Goal: Transaction & Acquisition: Purchase product/service

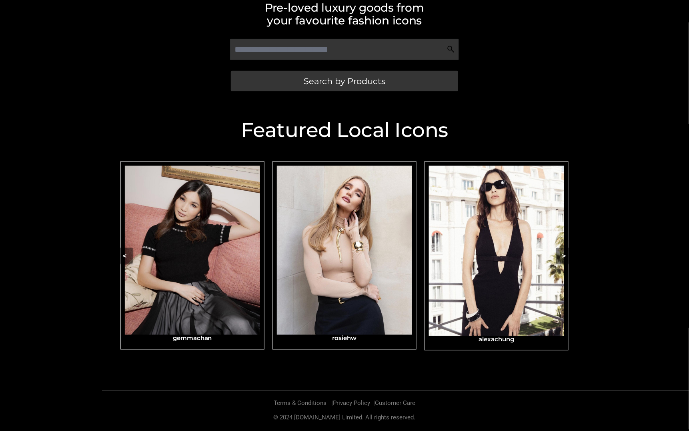
scroll to position [128, 0]
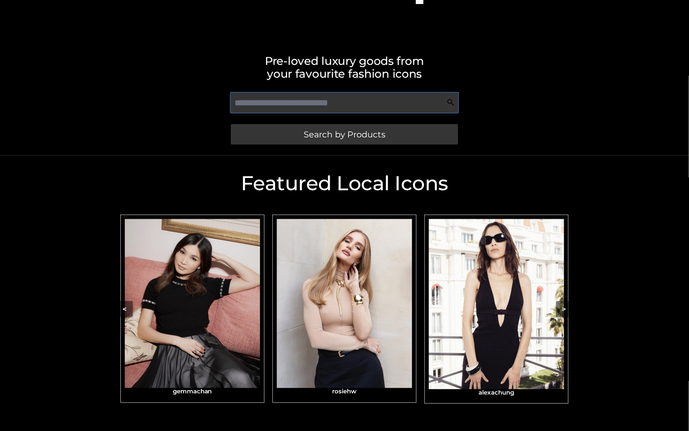
click at [286, 100] on input "text" at bounding box center [344, 102] width 228 height 21
type input "*"
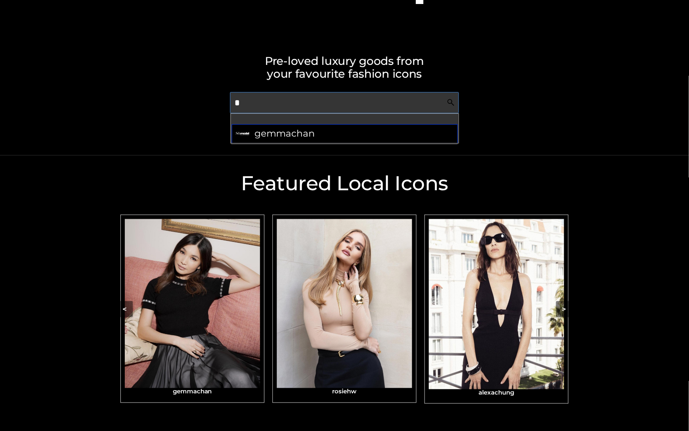
click at [272, 141] on span "gemmachan" at bounding box center [284, 134] width 60 height 16
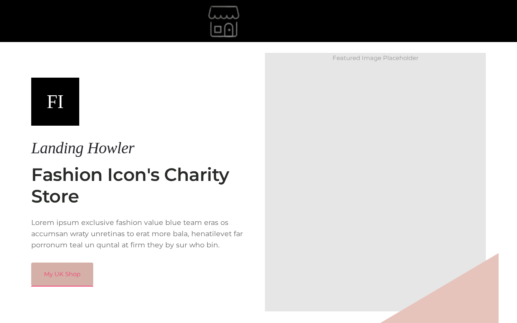
click at [69, 283] on link "My UK Shop" at bounding box center [62, 273] width 62 height 23
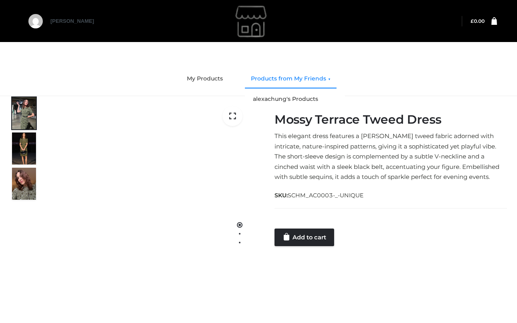
click at [285, 78] on link "Products from My Friends" at bounding box center [291, 79] width 92 height 18
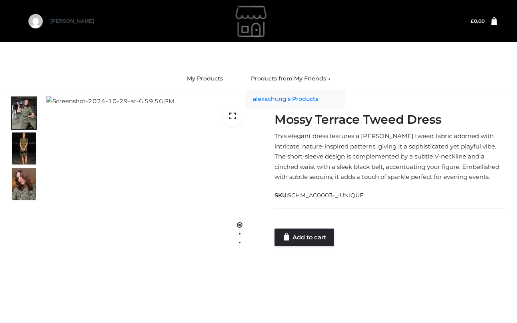
click at [284, 95] on link "alexachung's Products" at bounding box center [295, 99] width 100 height 19
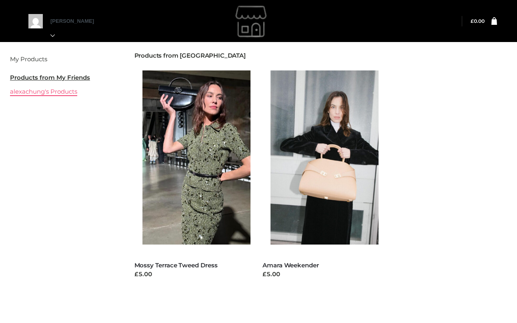
click at [58, 90] on link "alexachung's Products" at bounding box center [43, 92] width 67 height 8
click at [38, 59] on link "My Products" at bounding box center [28, 59] width 37 height 8
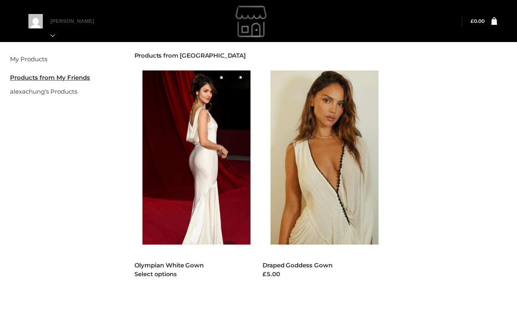
click at [244, 158] on img at bounding box center [200, 157] width 116 height 174
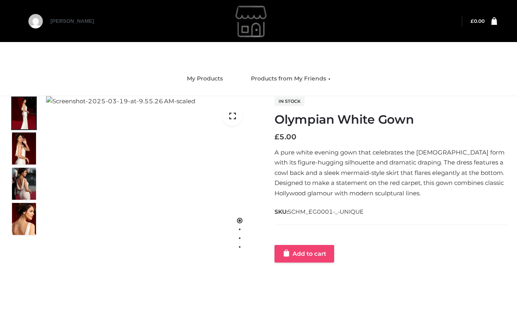
click at [315, 254] on link "Add to cart" at bounding box center [304, 254] width 60 height 18
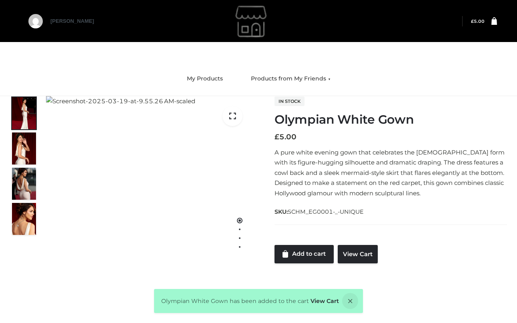
click at [497, 23] on div "[PERSON_NAME]" at bounding box center [258, 21] width 497 height 42
click at [495, 22] on icon at bounding box center [494, 21] width 6 height 8
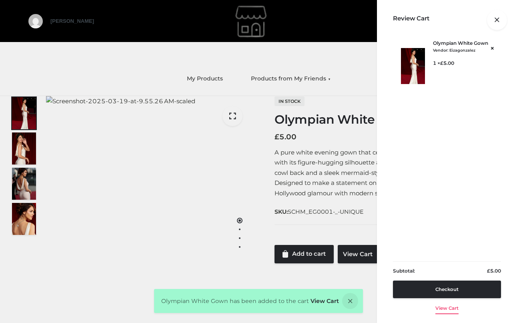
click at [456, 307] on link "View cart" at bounding box center [446, 306] width 23 height 17
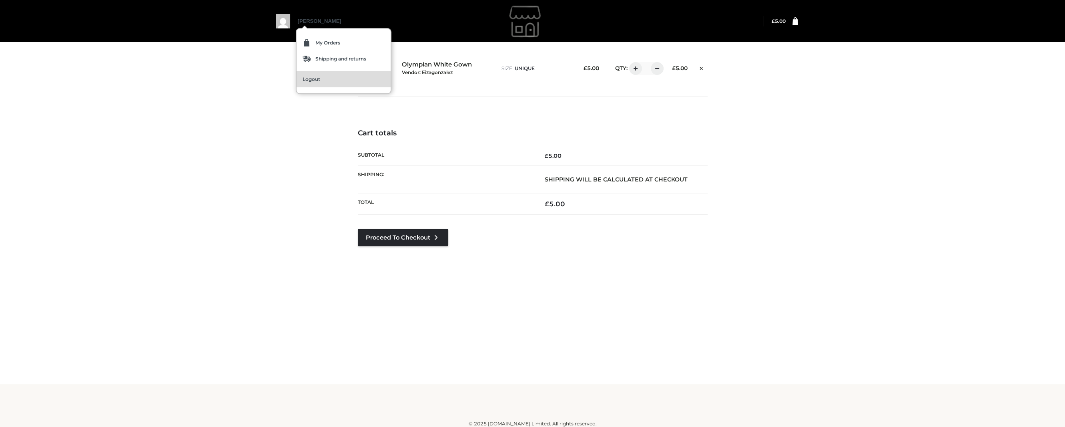
click at [312, 80] on span "Logout" at bounding box center [311, 79] width 18 height 5
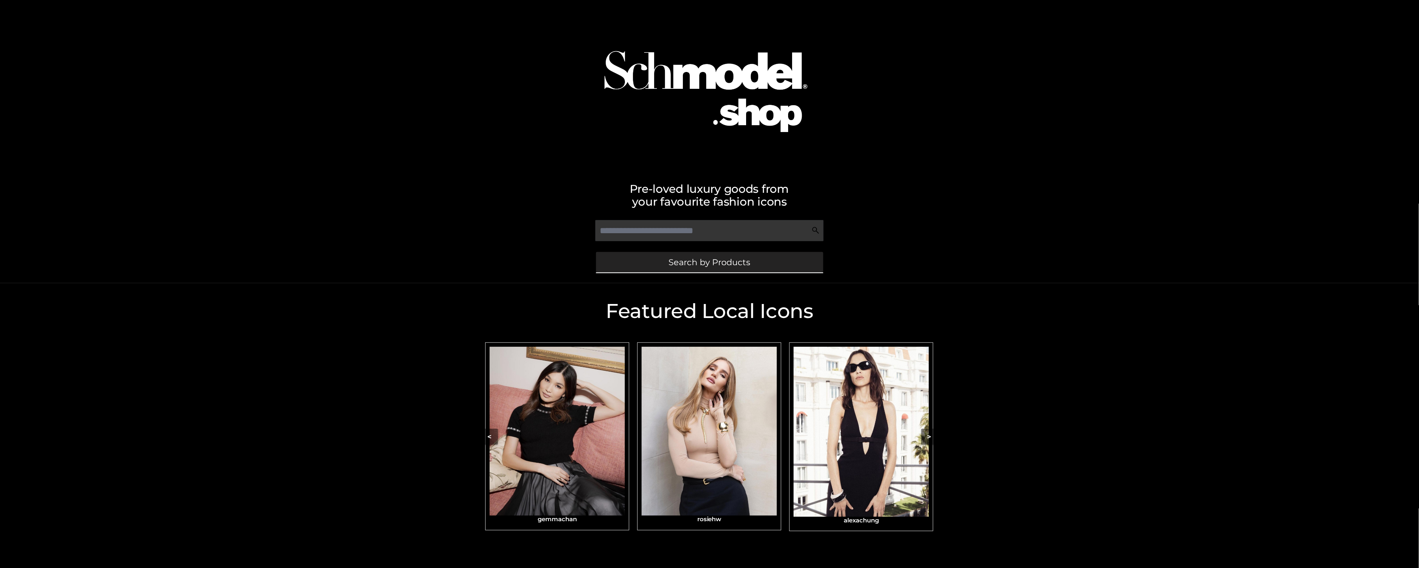
click at [737, 254] on link "Search by Products" at bounding box center [709, 262] width 227 height 20
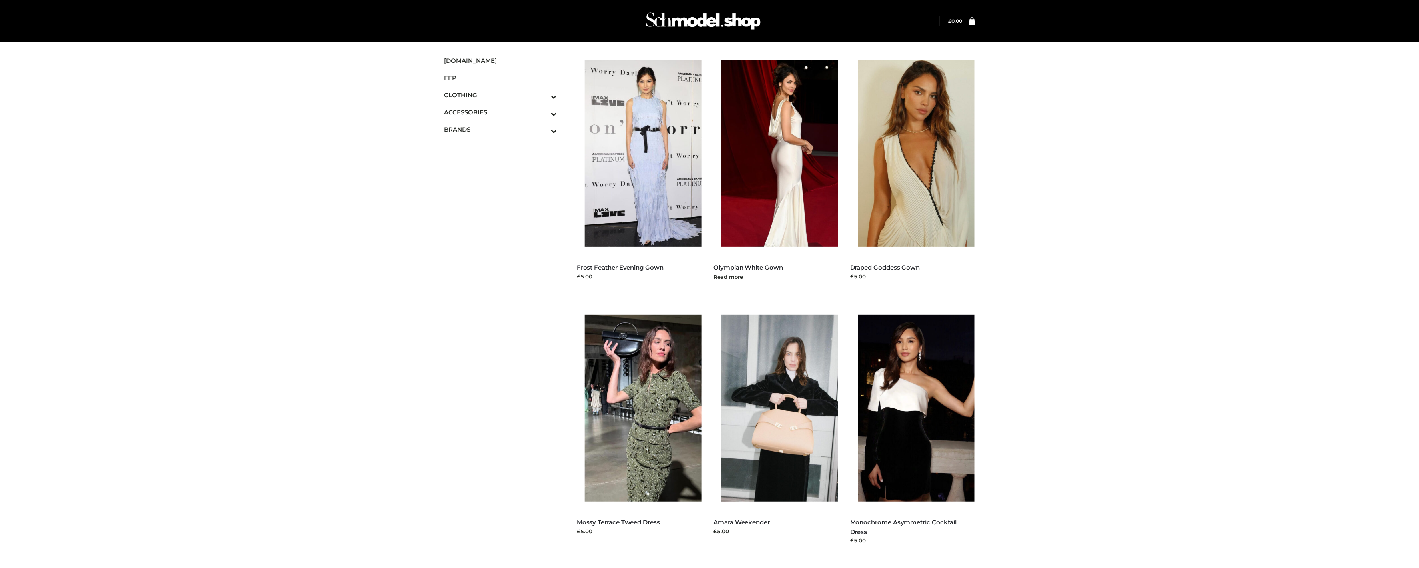
click at [801, 216] on img at bounding box center [783, 153] width 125 height 187
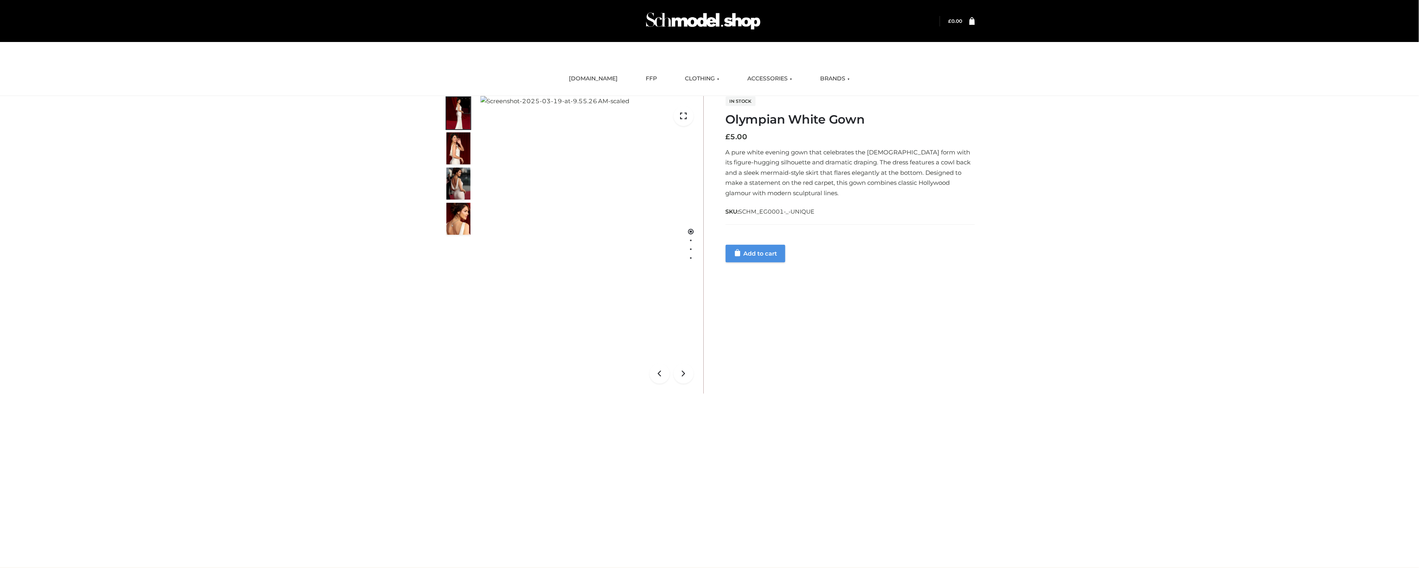
click at [768, 252] on link "Add to cart" at bounding box center [756, 254] width 60 height 18
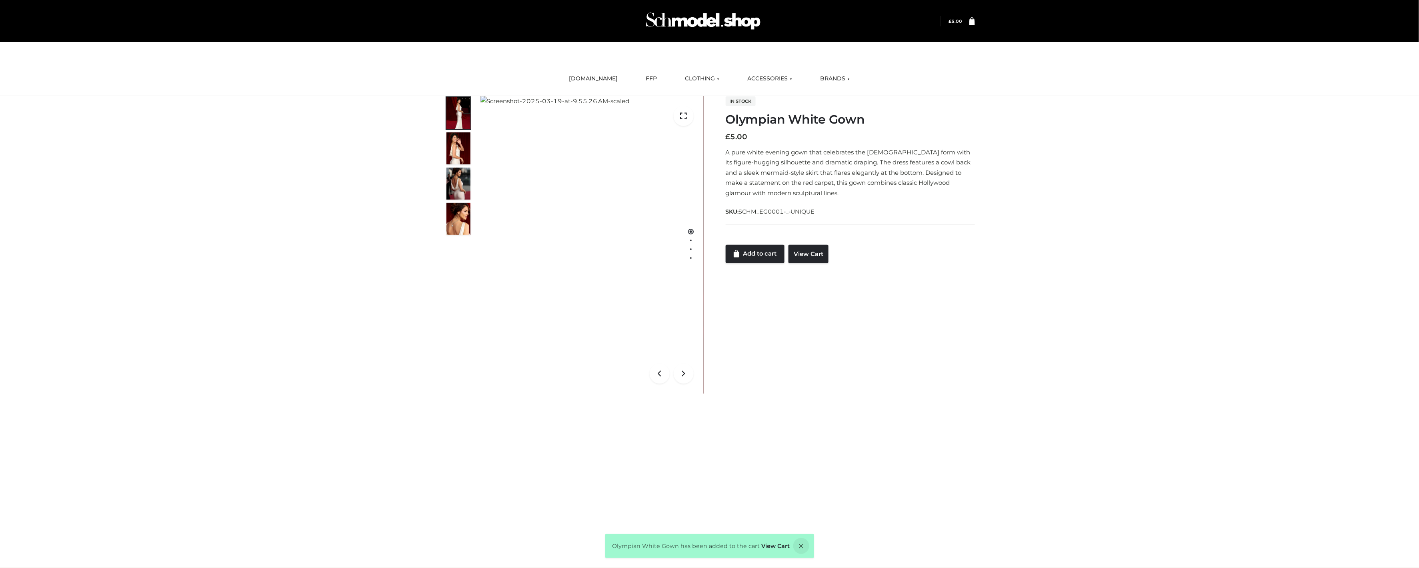
click at [969, 27] on div "Login" at bounding box center [710, 21] width 551 height 42
click at [972, 24] on icon at bounding box center [972, 21] width 6 height 8
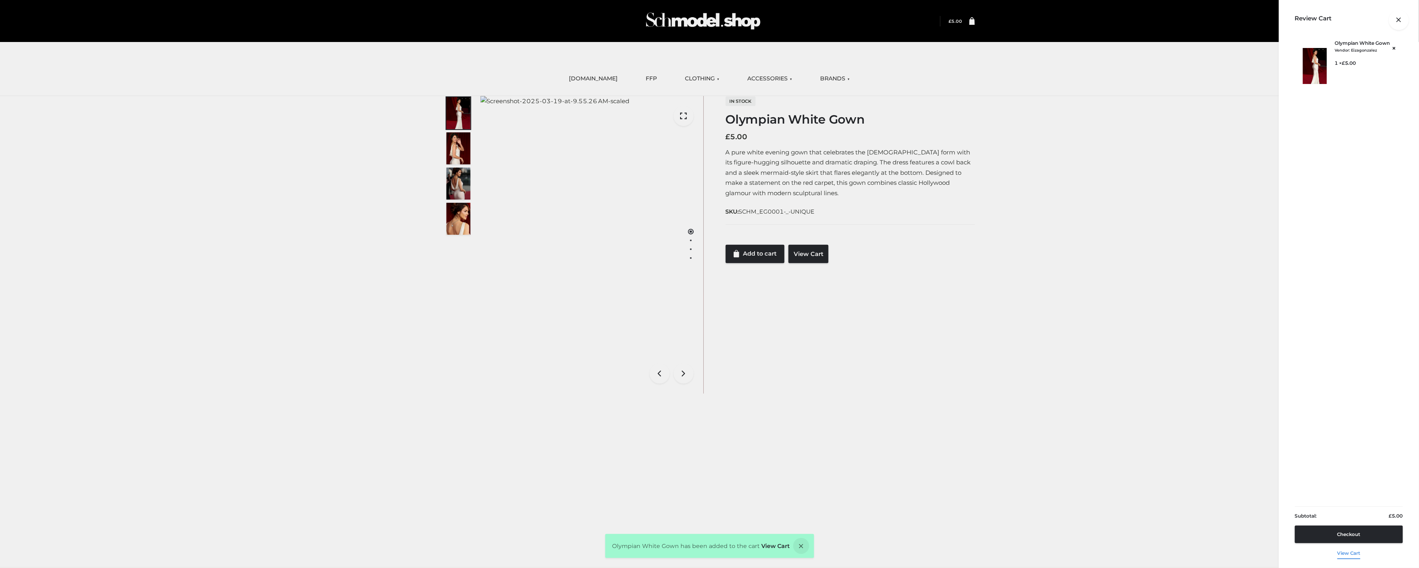
click at [1349, 551] on link "View cart" at bounding box center [1349, 551] width 23 height 17
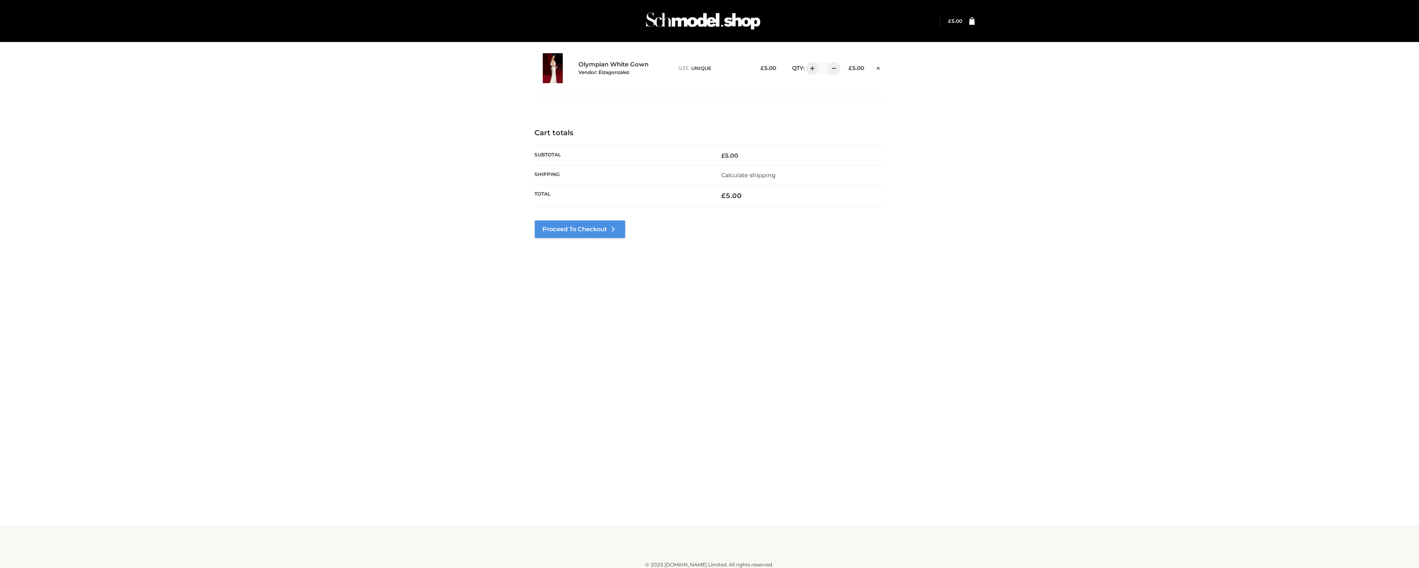
click at [617, 230] on icon at bounding box center [613, 229] width 8 height 8
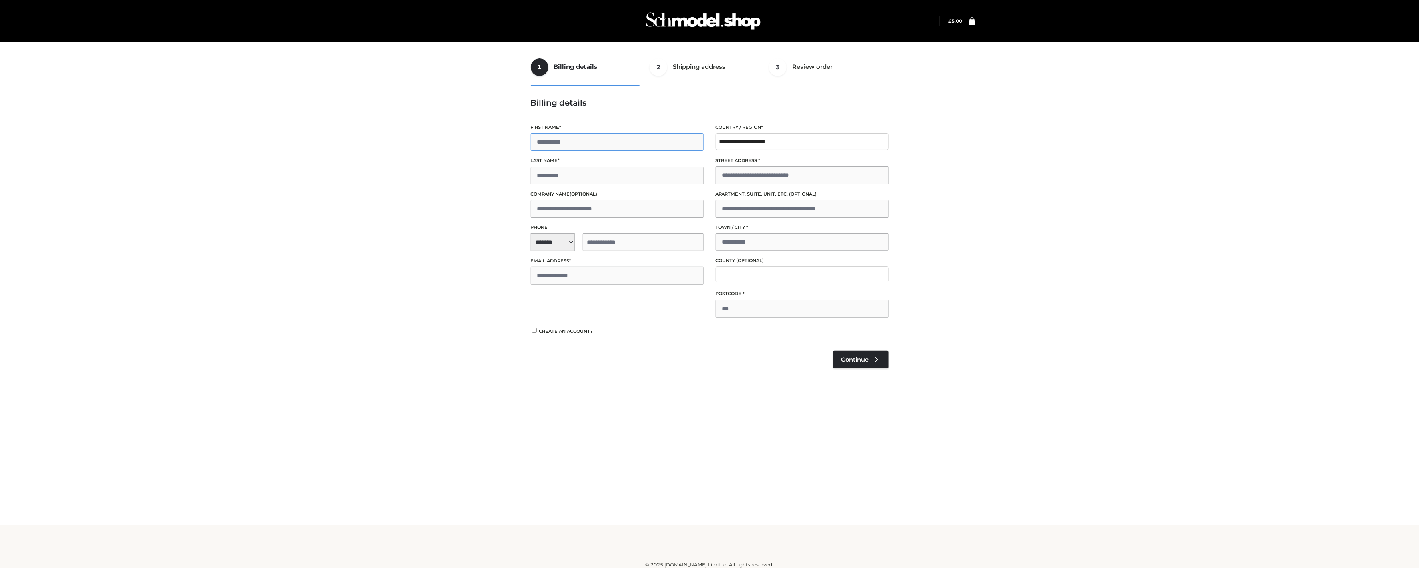
click at [577, 135] on input "First name *" at bounding box center [617, 142] width 173 height 18
type input "**"
type input "****"
click at [628, 196] on label "Company name (optional)" at bounding box center [617, 194] width 173 height 8
click at [628, 200] on input "Company name (optional)" at bounding box center [617, 209] width 173 height 18
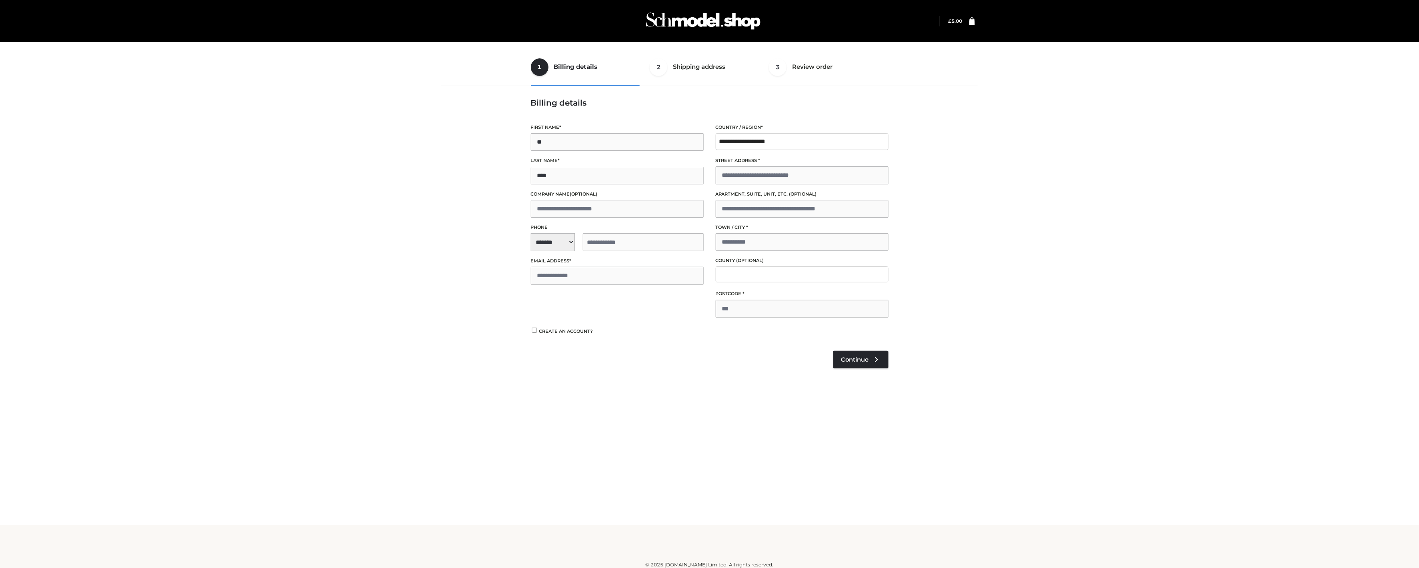
drag, startPoint x: 567, startPoint y: 227, endPoint x: 563, endPoint y: 247, distance: 20.5
click at [566, 228] on label "Phone" at bounding box center [617, 228] width 173 height 8
click at [566, 233] on select "**********" at bounding box center [553, 242] width 44 height 18
click at [563, 247] on span "**********" at bounding box center [617, 242] width 173 height 18
click at [556, 266] on div "+1 (US)" at bounding box center [580, 264] width 99 height 16
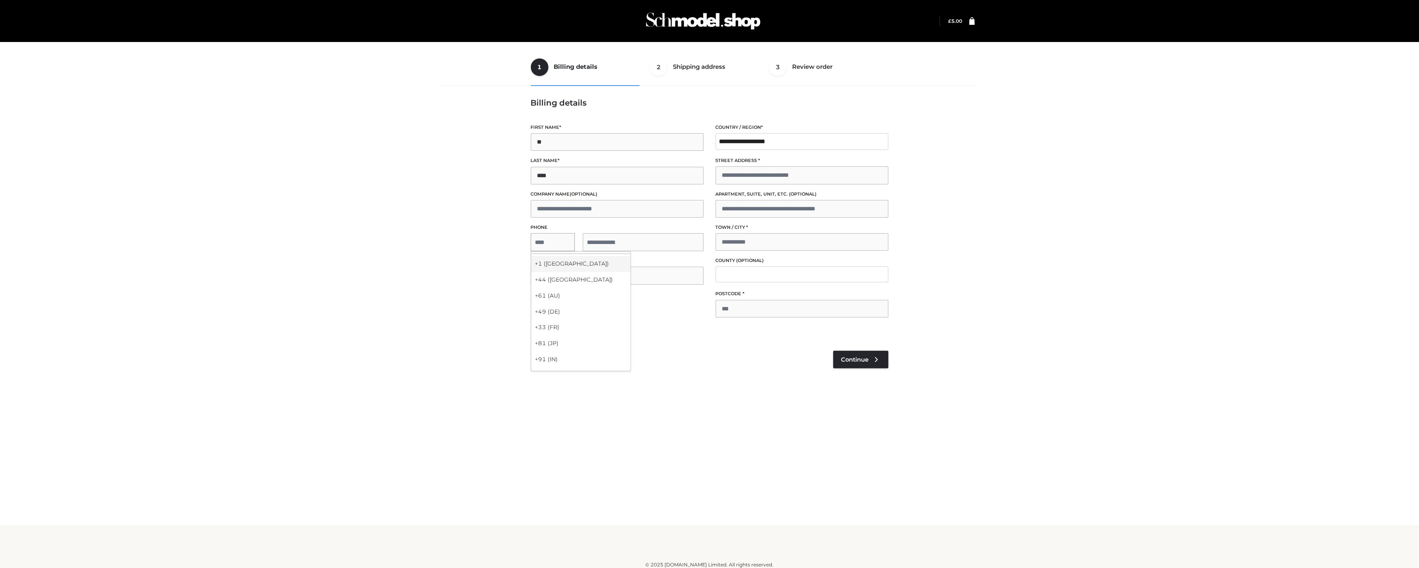
select select "**"
click at [619, 242] on input "tel" at bounding box center [643, 242] width 121 height 18
type input "*********"
drag, startPoint x: 558, startPoint y: 273, endPoint x: 561, endPoint y: 281, distance: 8.7
click at [557, 274] on input "Email address *" at bounding box center [617, 276] width 173 height 18
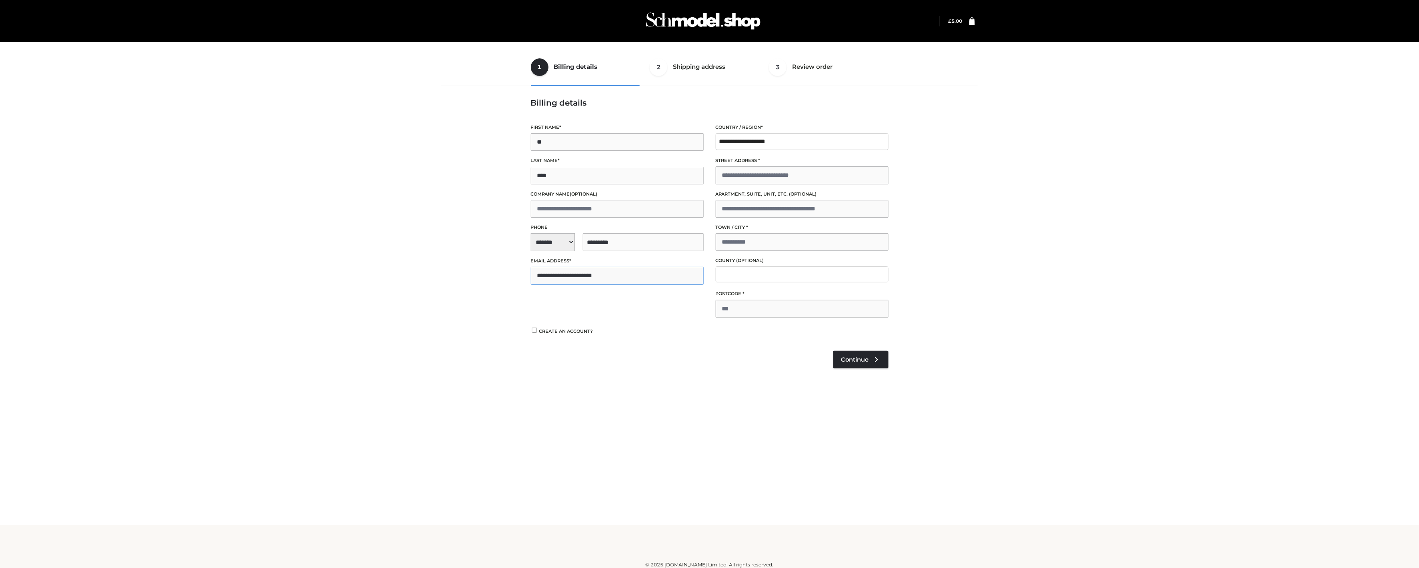
type input "**********"
click at [743, 173] on input "Street address *" at bounding box center [802, 175] width 173 height 18
click at [757, 174] on input "**********" at bounding box center [802, 175] width 173 height 18
click at [763, 177] on input "**********" at bounding box center [802, 175] width 173 height 18
type input "**********"
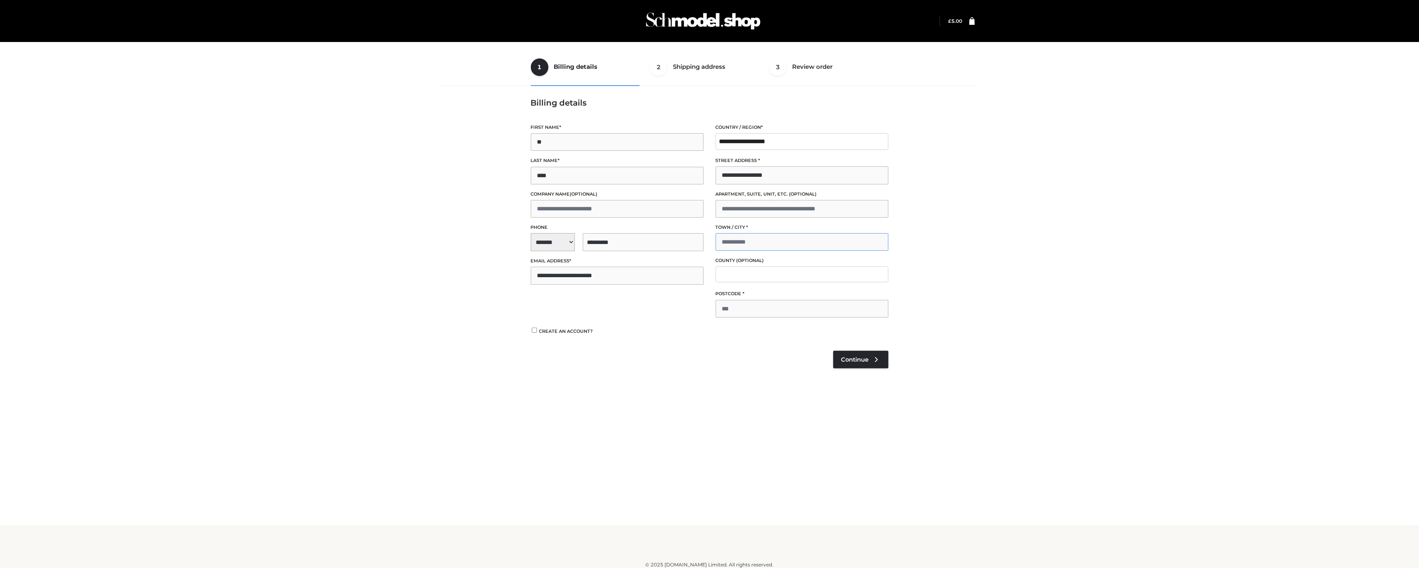
click at [739, 246] on input "Town / City *" at bounding box center [802, 242] width 173 height 18
type input "*******"
type input "******"
click at [868, 363] on link "Continue" at bounding box center [860, 360] width 55 height 18
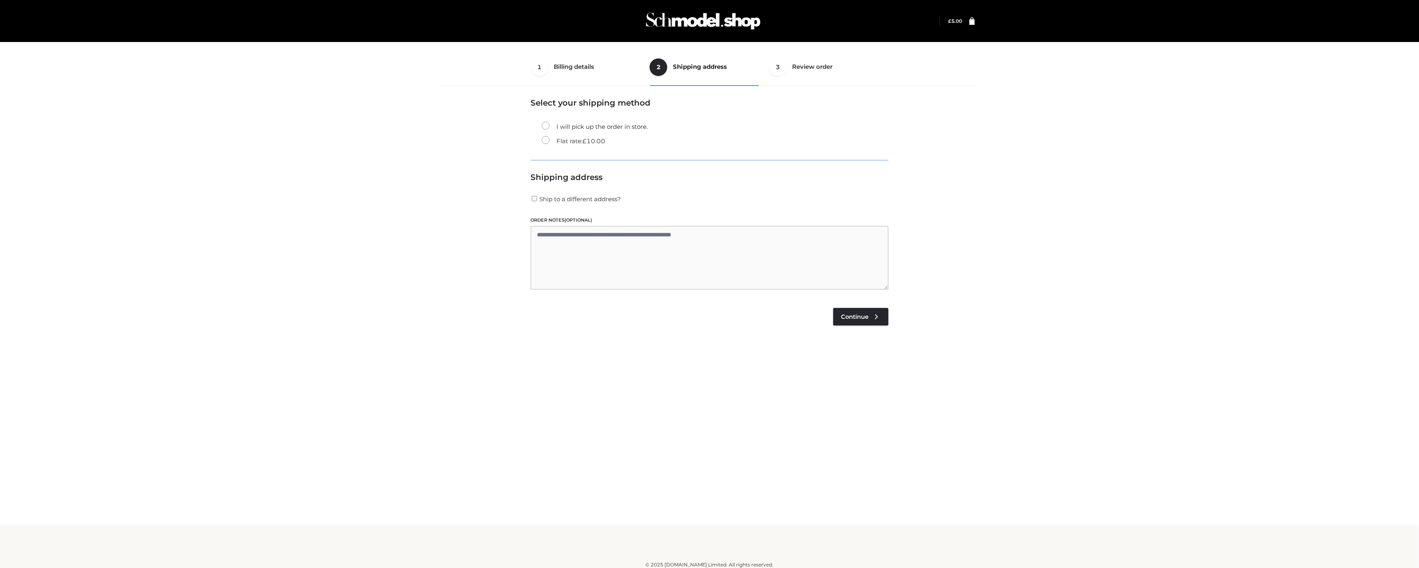
scroll to position [5, 0]
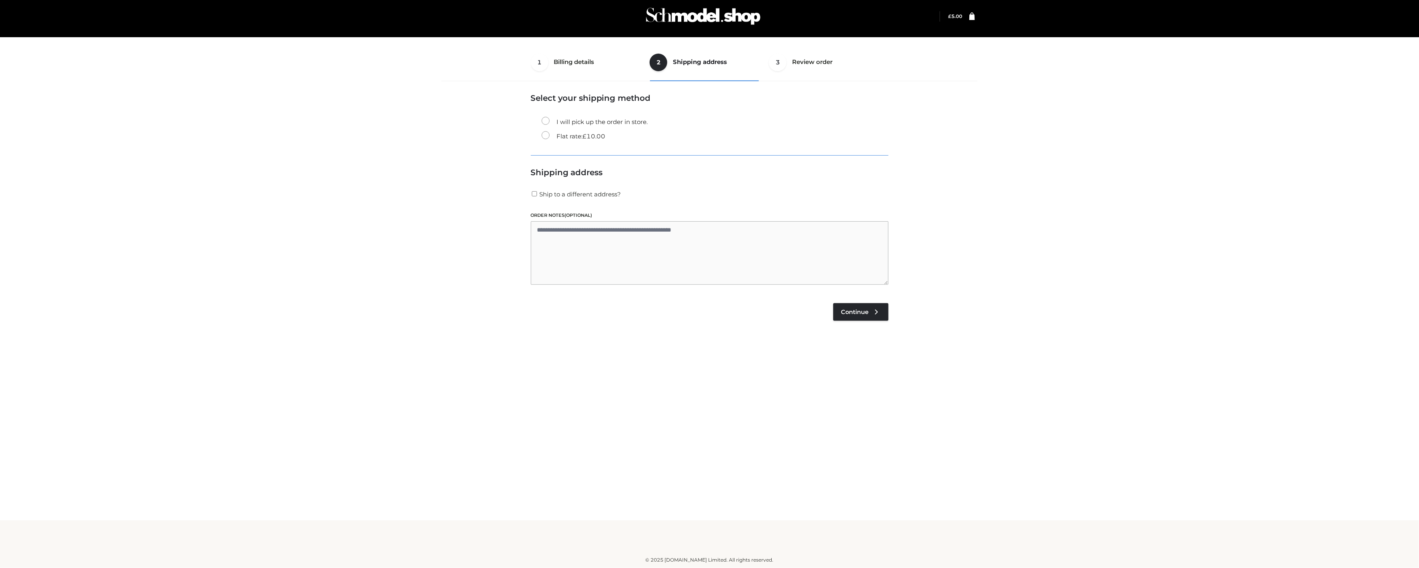
click at [574, 136] on label "Flat rate: £ 10.00" at bounding box center [574, 136] width 64 height 10
click at [873, 310] on icon at bounding box center [877, 312] width 8 height 8
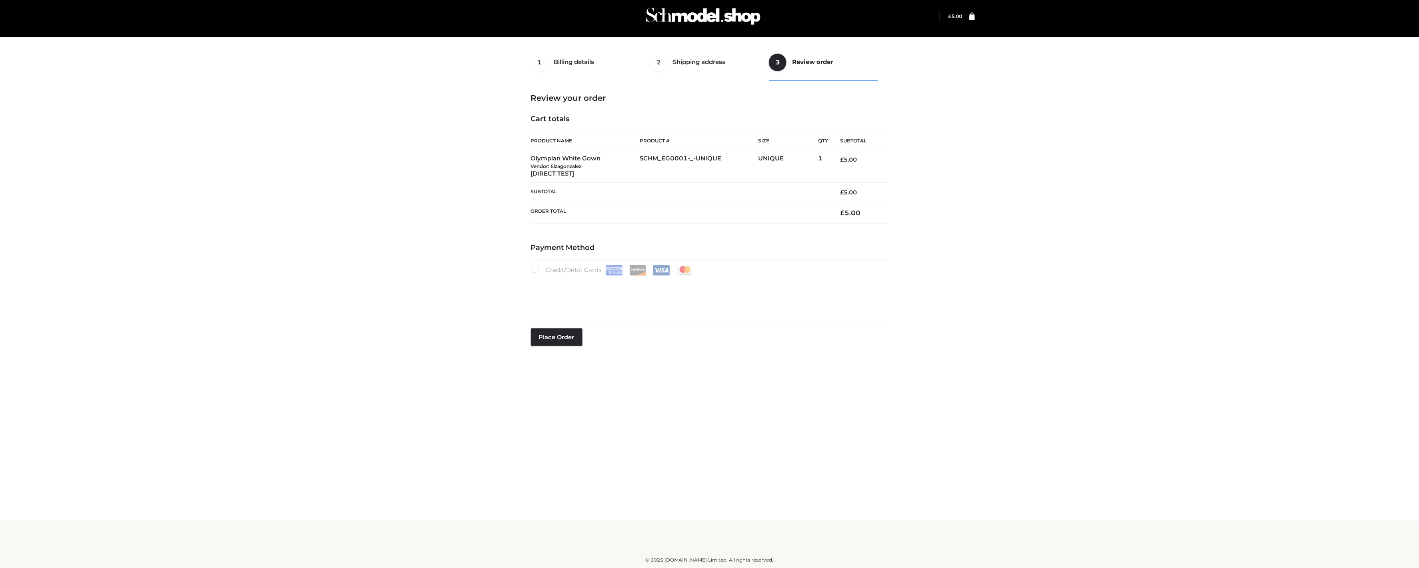
drag, startPoint x: 578, startPoint y: 172, endPoint x: 498, endPoint y: 167, distance: 80.1
click at [498, 167] on div "1 Billing details Billing 2 Shipping address Shipping 3 Review order Order Bill…" at bounding box center [710, 210] width 543 height 332
click at [497, 167] on div "1 Billing details Billing 2 Shipping address Shipping 3 Review order Order Bill…" at bounding box center [710, 210] width 543 height 332
click at [789, 360] on div "Payment Method Credit/Debit Cards Place order" at bounding box center [710, 306] width 358 height 124
click at [549, 326] on button "Place order" at bounding box center [557, 329] width 52 height 18
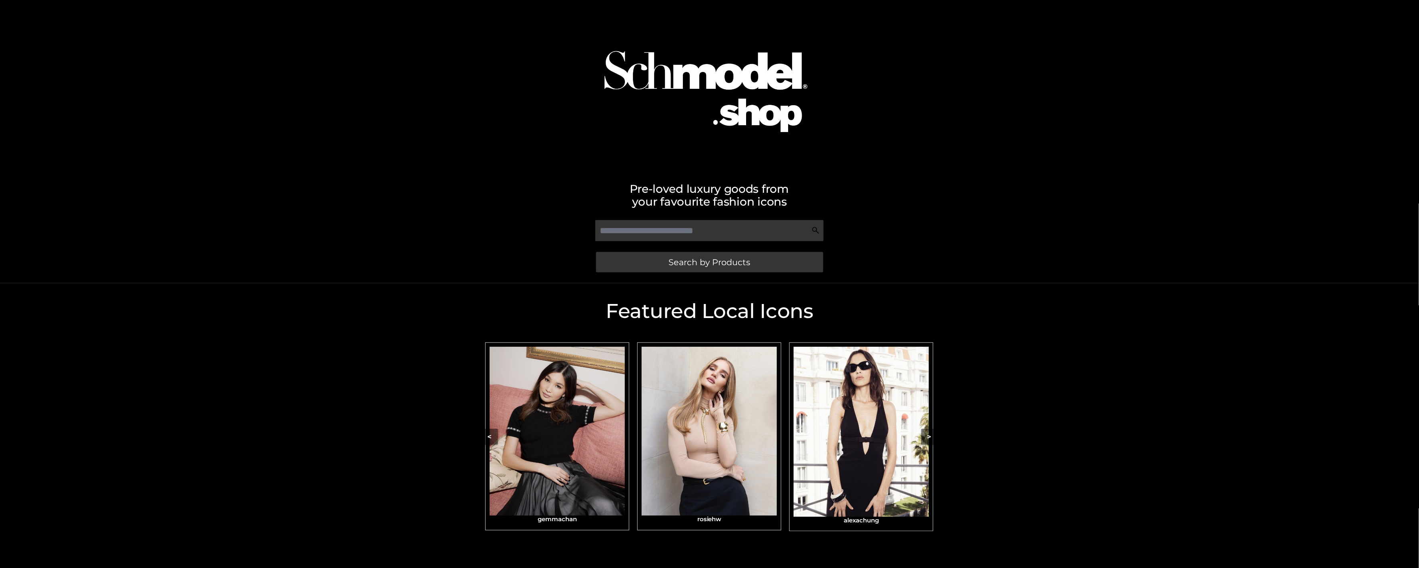
click at [855, 443] on img "Carousel Navigation" at bounding box center [861, 432] width 135 height 170
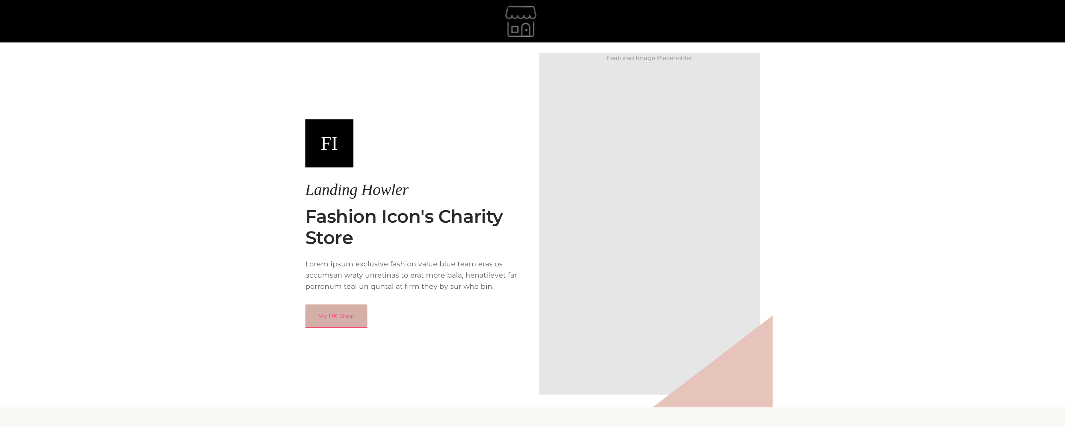
click at [320, 320] on link "My UK Shop" at bounding box center [336, 315] width 62 height 23
click at [321, 320] on link "My UK Shop" at bounding box center [336, 315] width 62 height 23
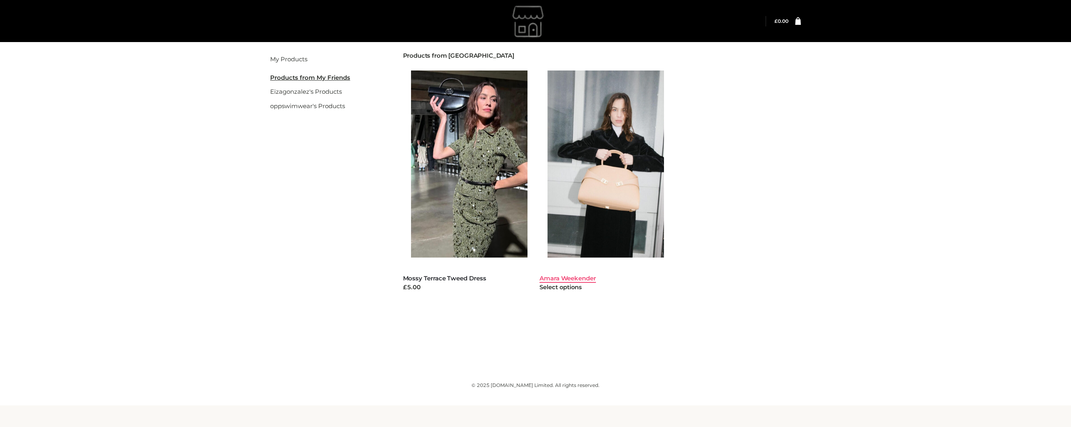
click at [573, 282] on link "Amara Weekender" at bounding box center [567, 278] width 56 height 8
click at [573, 280] on link "Amara Weekender" at bounding box center [567, 278] width 56 height 8
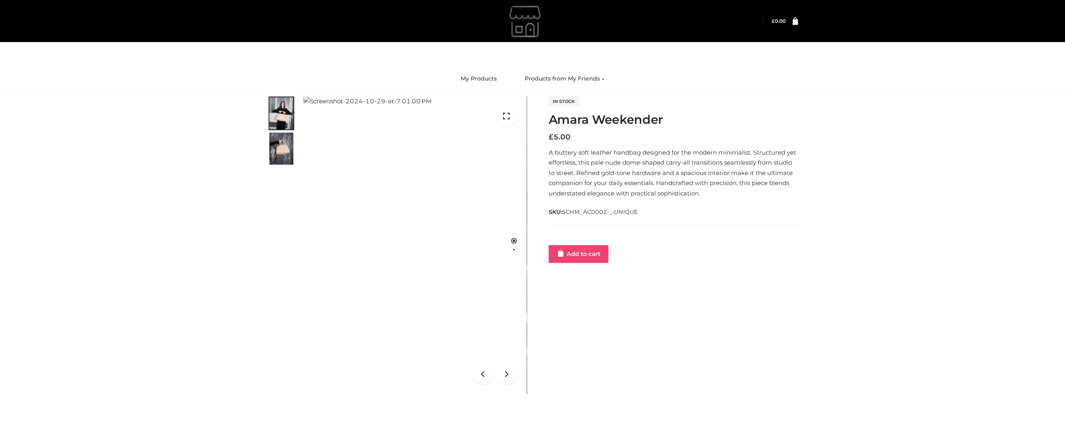
click at [599, 255] on link "Add to cart" at bounding box center [579, 254] width 60 height 18
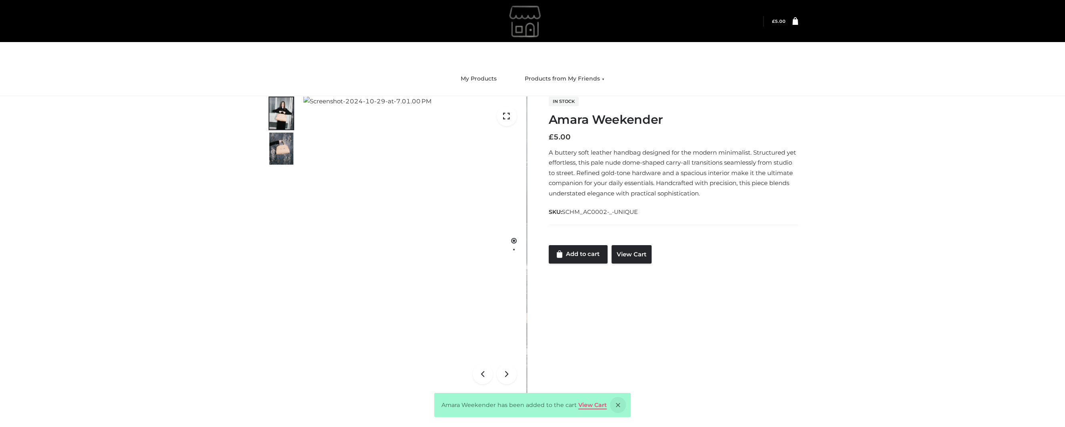
click at [594, 404] on link "View Cart" at bounding box center [592, 404] width 28 height 7
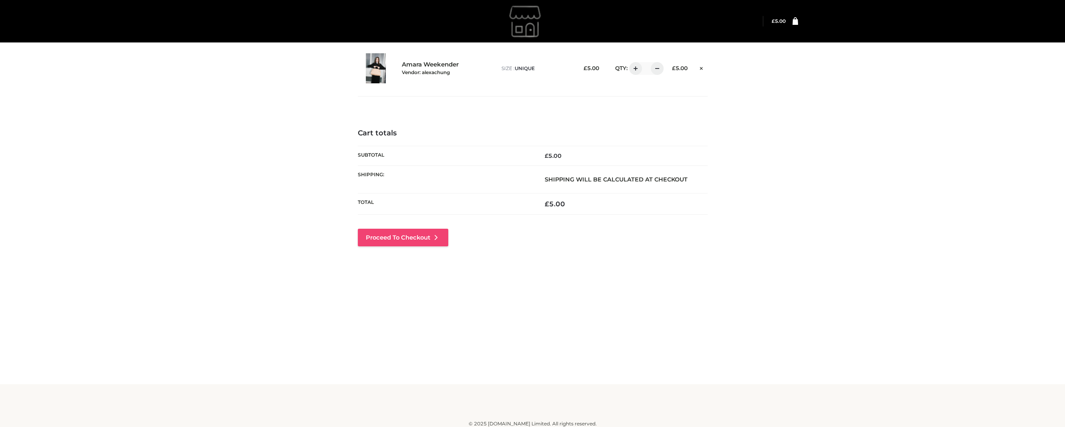
click at [429, 236] on link "Proceed to Checkout" at bounding box center [403, 237] width 90 height 18
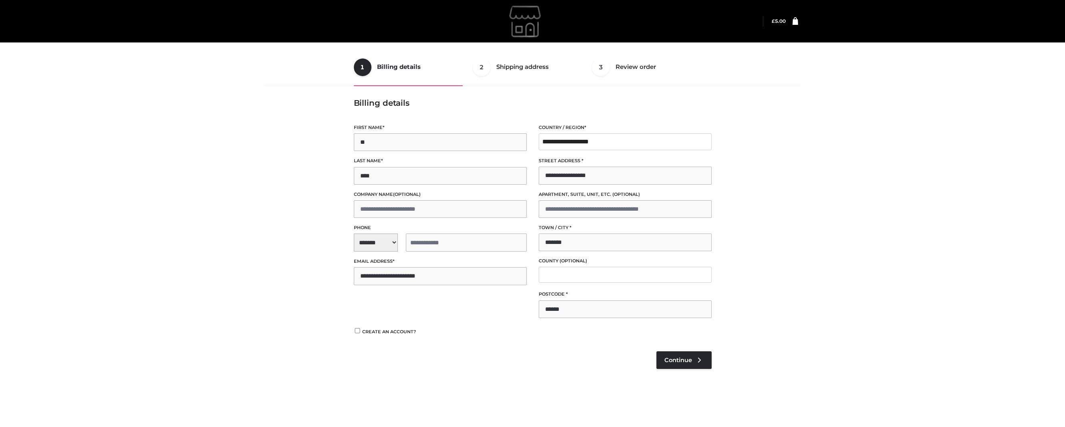
click at [376, 240] on span "**********" at bounding box center [440, 242] width 173 height 18
click at [383, 264] on div "+1 (US)" at bounding box center [403, 264] width 99 height 16
select select "**"
click at [419, 233] on input "tel" at bounding box center [466, 242] width 121 height 18
type input "**********"
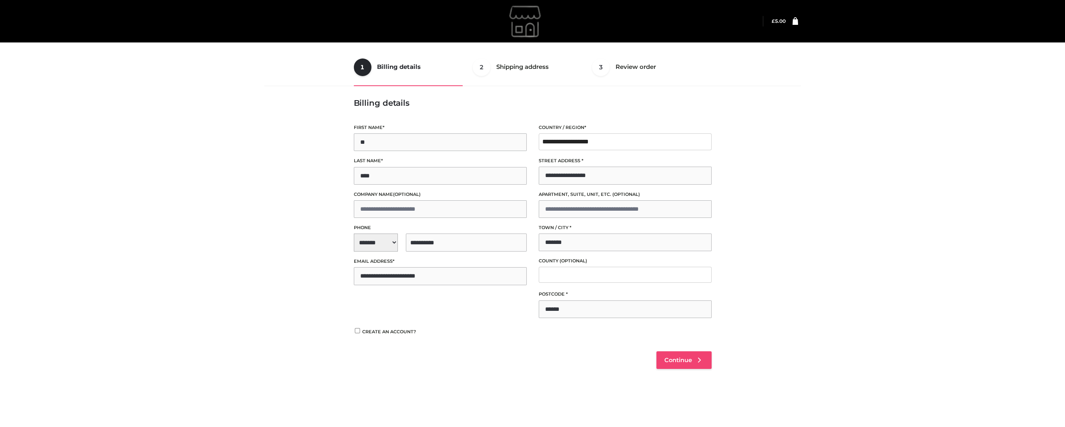
click at [695, 352] on link "Continue" at bounding box center [683, 360] width 55 height 18
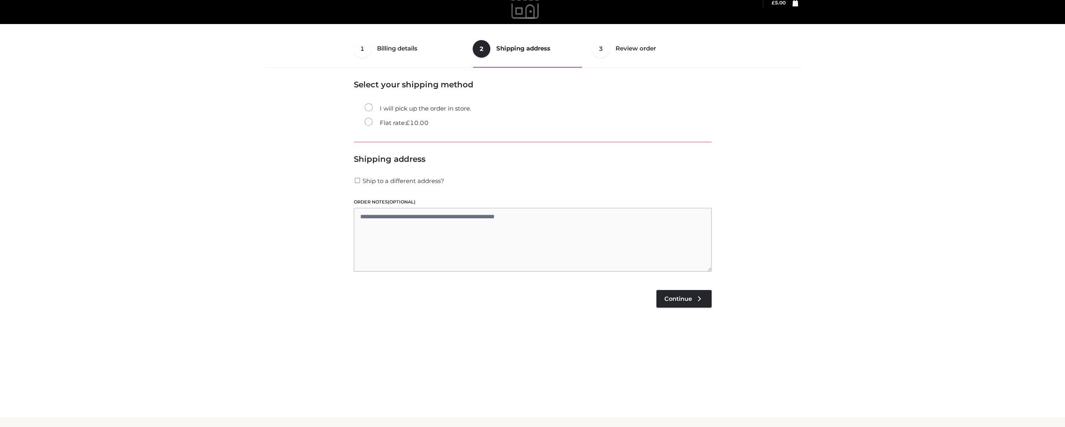
scroll to position [20, 0]
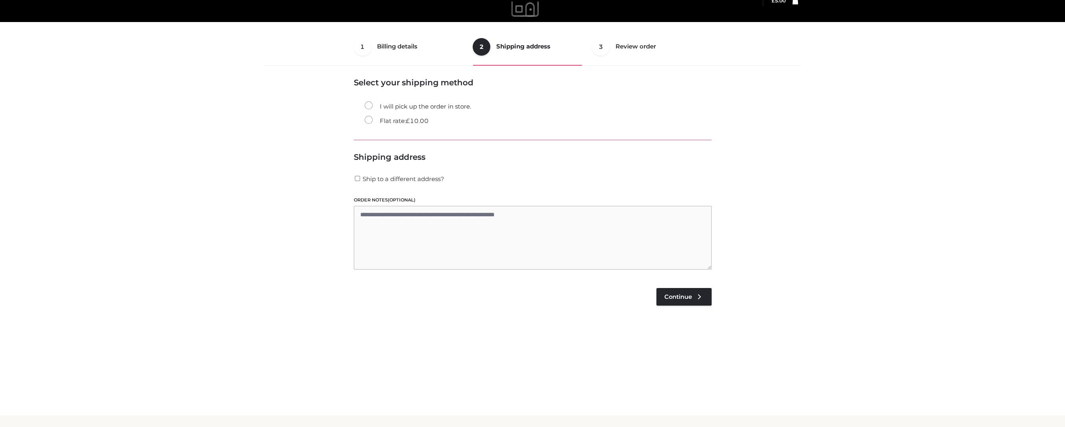
click at [409, 111] on li "I will pick up the order in store." at bounding box center [538, 106] width 347 height 14
click at [408, 114] on li "Flat rate: £ 10.00" at bounding box center [538, 121] width 347 height 14
click at [410, 118] on span "£" at bounding box center [408, 121] width 4 height 8
click at [677, 285] on li "Credit/Debit Cards" at bounding box center [533, 309] width 358 height 52
click at [685, 303] on link "Continue" at bounding box center [683, 297] width 55 height 18
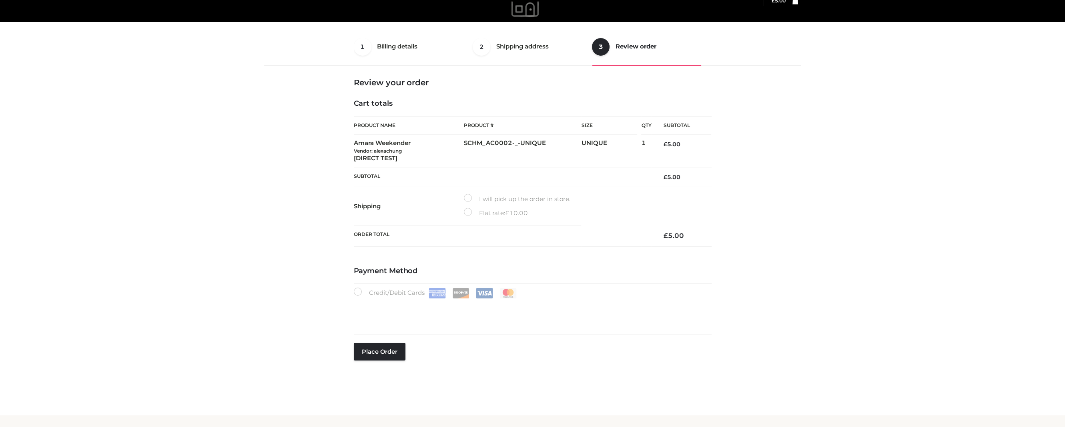
click at [475, 218] on li "Flat rate: £ 10.00" at bounding box center [523, 213] width 118 height 14
click at [467, 209] on label "Flat rate: £ 10.00" at bounding box center [496, 213] width 64 height 10
click at [363, 349] on button "Place order" at bounding box center [380, 352] width 52 height 18
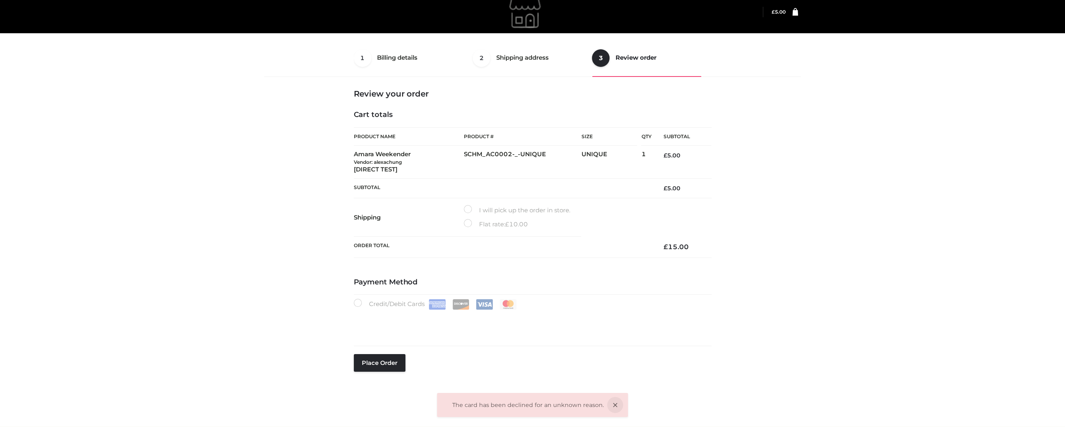
scroll to position [8, 0]
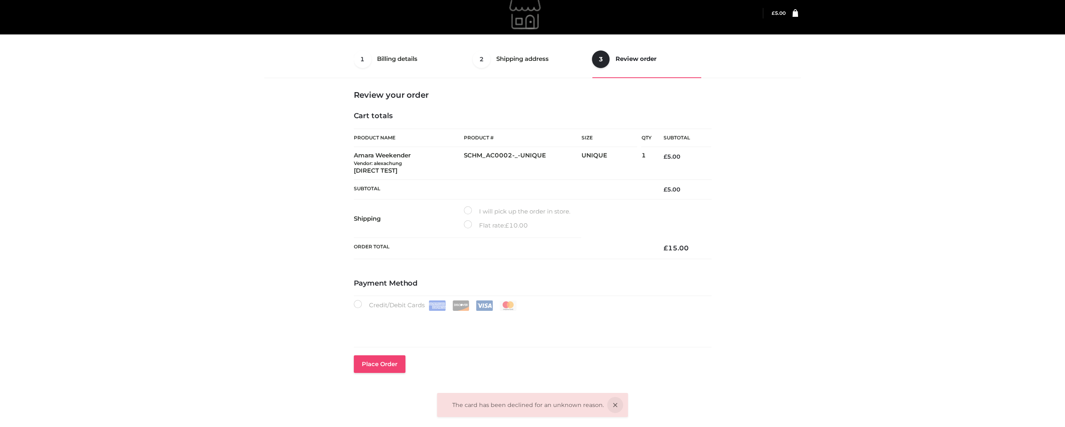
click at [391, 359] on button "Place order" at bounding box center [380, 364] width 52 height 18
click at [794, 13] on icon at bounding box center [795, 13] width 6 height 8
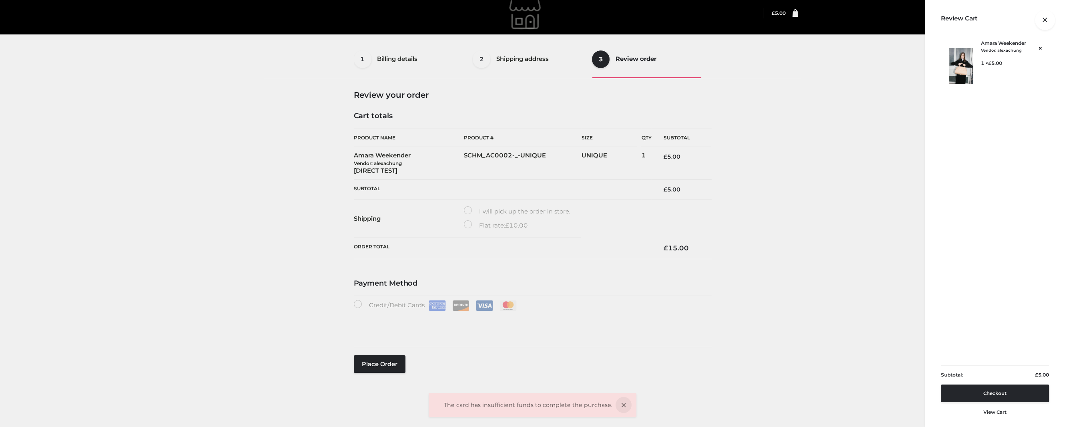
click at [993, 406] on ul "The card has insufficient funds to complete the purchase." at bounding box center [532, 410] width 1065 height 34
click at [990, 413] on ul "The card has insufficient funds to complete the purchase." at bounding box center [532, 410] width 1065 height 34
click at [990, 411] on ul "The card has insufficient funds to complete the purchase." at bounding box center [532, 410] width 1065 height 34
click at [1000, 414] on ul "The card has insufficient funds to complete the purchase." at bounding box center [532, 410] width 1065 height 34
click at [1041, 49] on link "×" at bounding box center [1040, 48] width 10 height 10
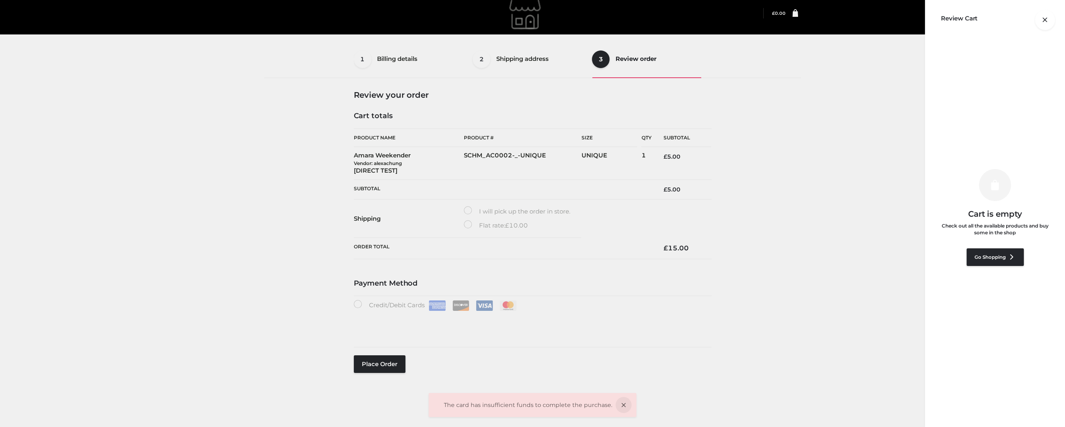
click at [798, 13] on div at bounding box center [798, 13] width 0 height 0
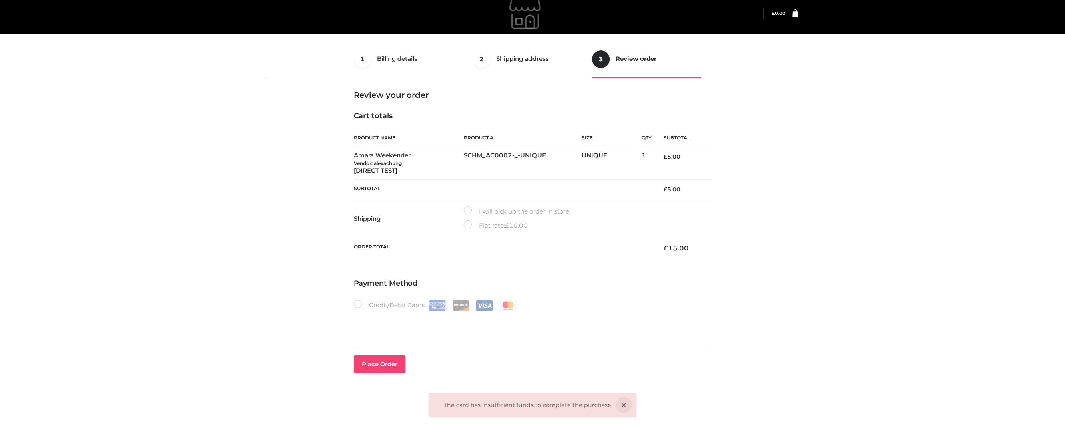
click at [381, 362] on button "Place order" at bounding box center [380, 364] width 52 height 18
click at [573, 405] on link "Return to shop" at bounding box center [573, 404] width 44 height 7
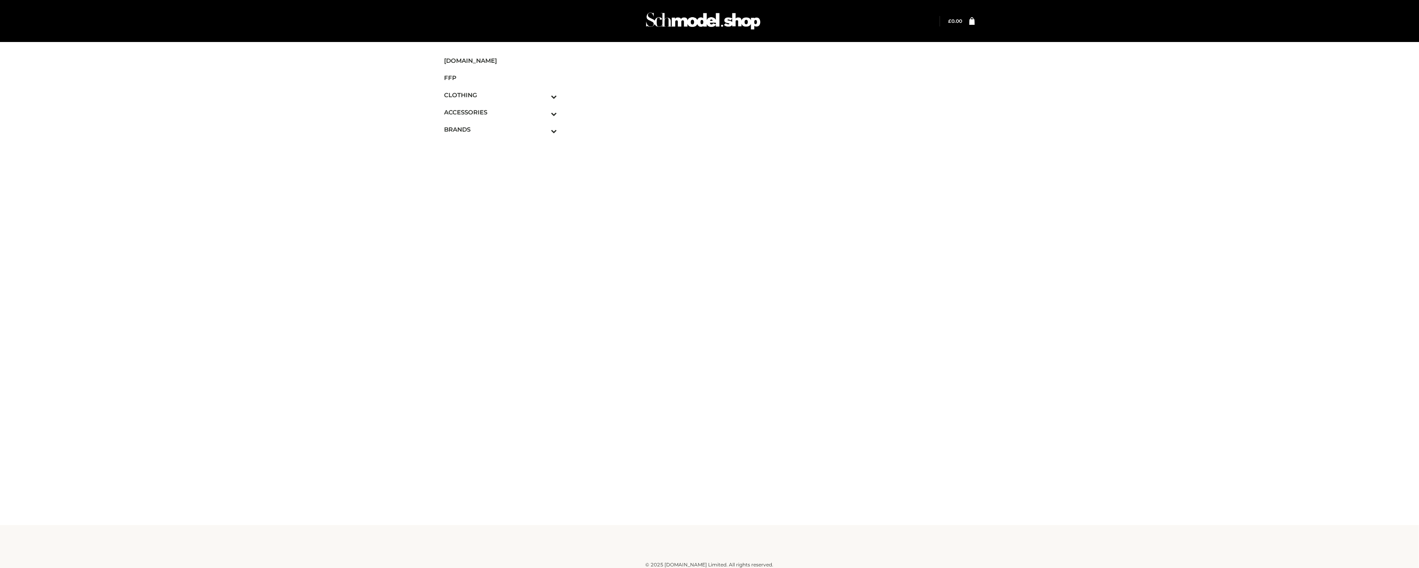
click at [1396, 80] on div "Menu SCHMODEL.UK FFP CLOTHING DRESSES TOPS BOTTOMS TWO PIECE ACCESSORIES BAGS J…" at bounding box center [709, 117] width 1419 height 154
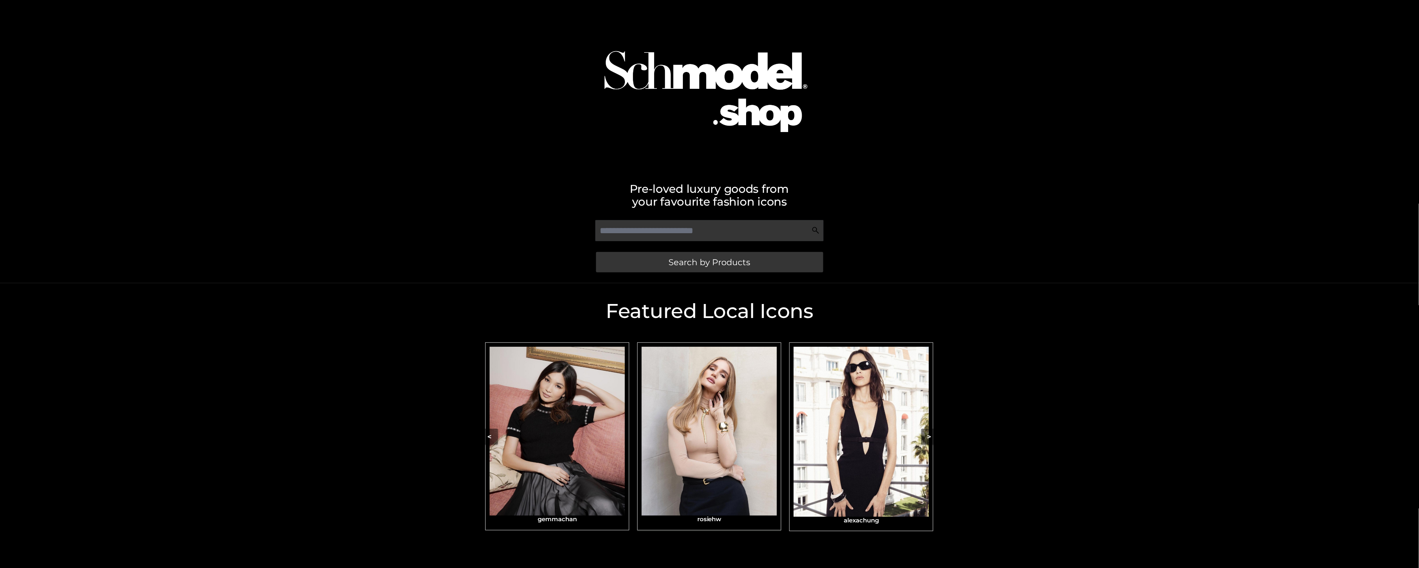
click at [753, 396] on img "Carousel Navigation" at bounding box center [709, 431] width 135 height 169
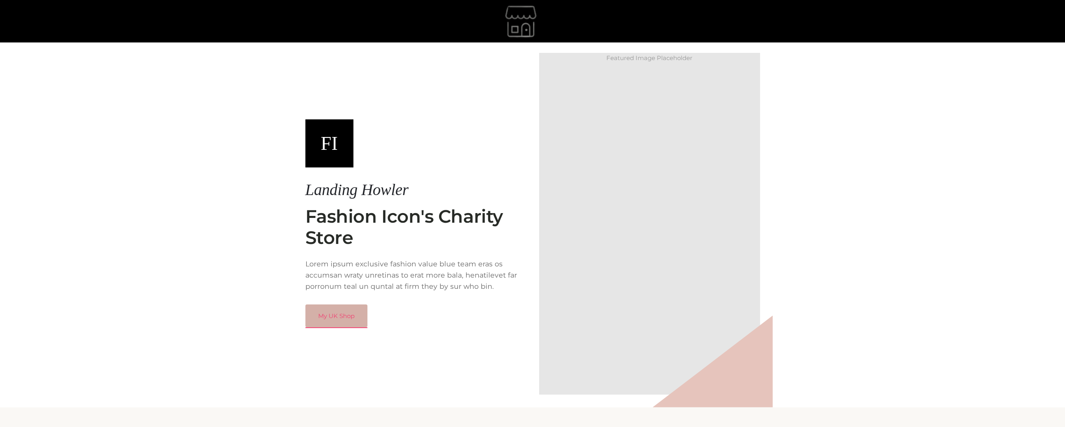
click at [353, 318] on link "My UK Shop" at bounding box center [336, 315] width 62 height 23
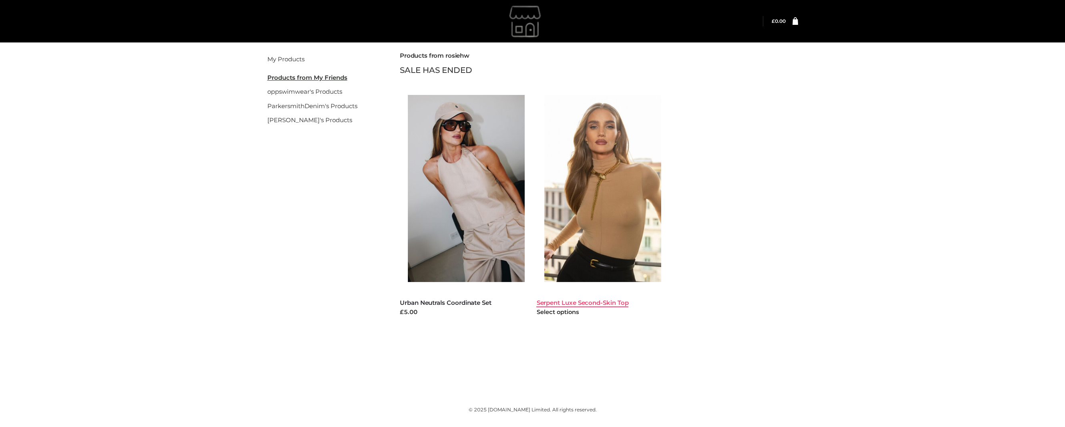
click at [562, 302] on link "Serpent Luxe Second-Skin Top" at bounding box center [582, 302] width 92 height 8
click at [304, 89] on link "oppswimwear's Products" at bounding box center [304, 92] width 75 height 8
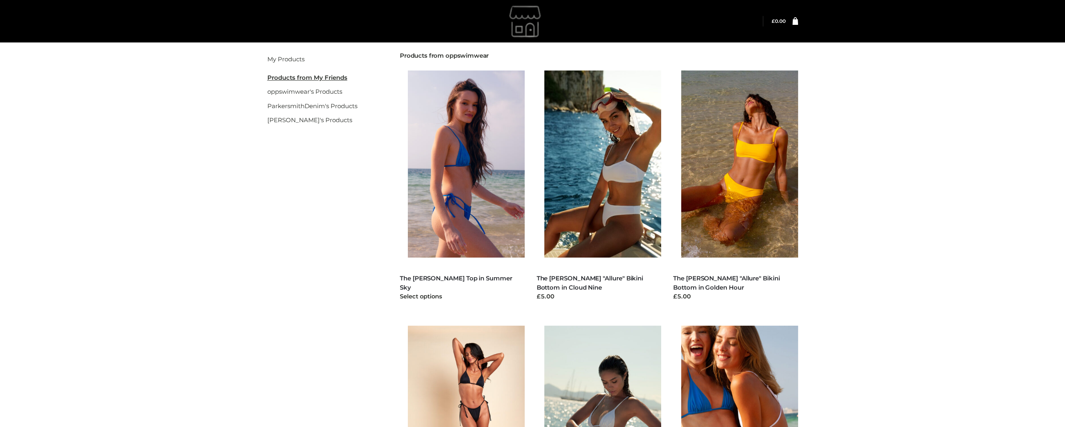
click at [462, 232] on img at bounding box center [470, 163] width 125 height 187
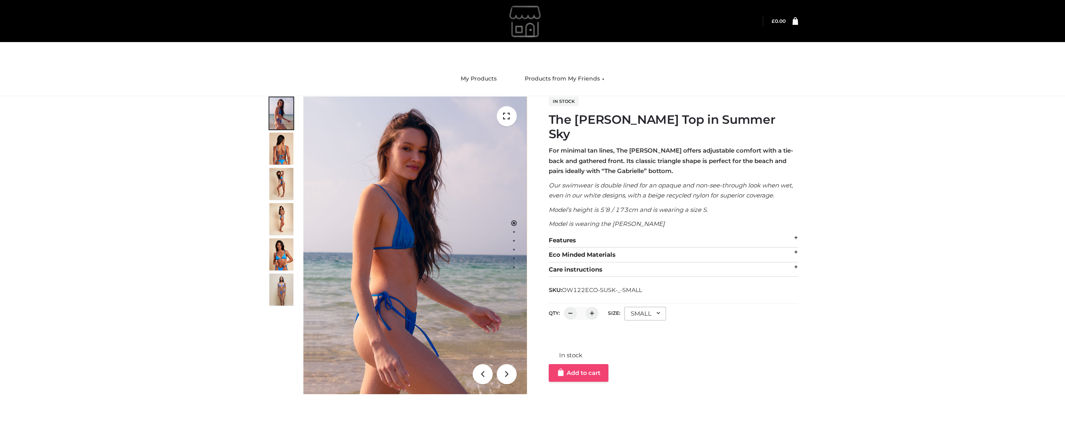
click at [579, 364] on link "Add to cart" at bounding box center [579, 373] width 60 height 18
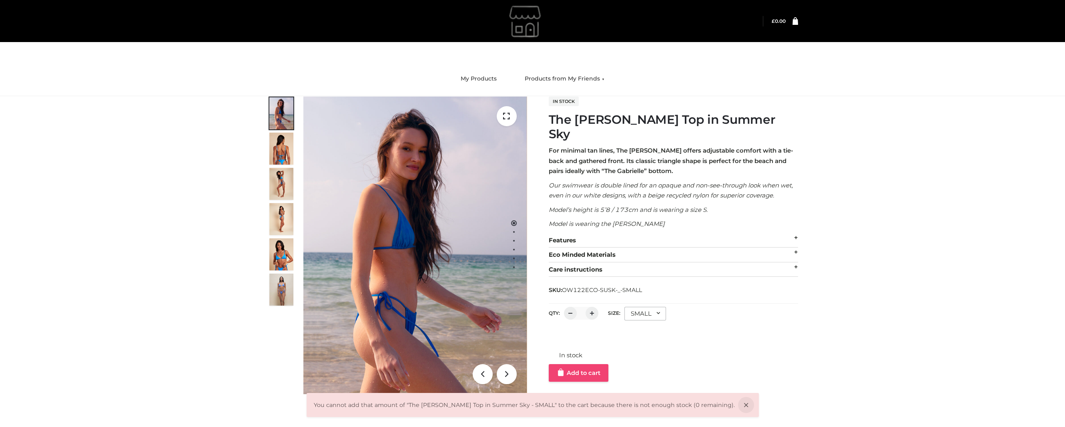
click at [592, 364] on link "Add to cart" at bounding box center [579, 373] width 60 height 18
click at [588, 364] on link "Add to cart" at bounding box center [579, 373] width 60 height 18
click at [738, 405] on icon at bounding box center [746, 405] width 16 height 16
click at [706, 383] on div "1 / 6 In stock The Billie Bikini Top in Summer Sky For minimal tan lines, The B…" at bounding box center [532, 245] width 543 height 298
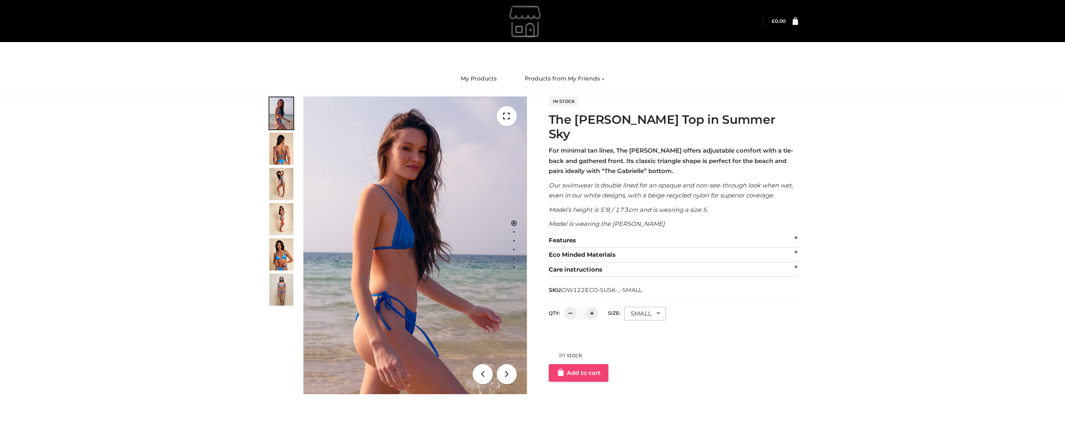
click at [578, 364] on link "Add to cart" at bounding box center [579, 373] width 60 height 18
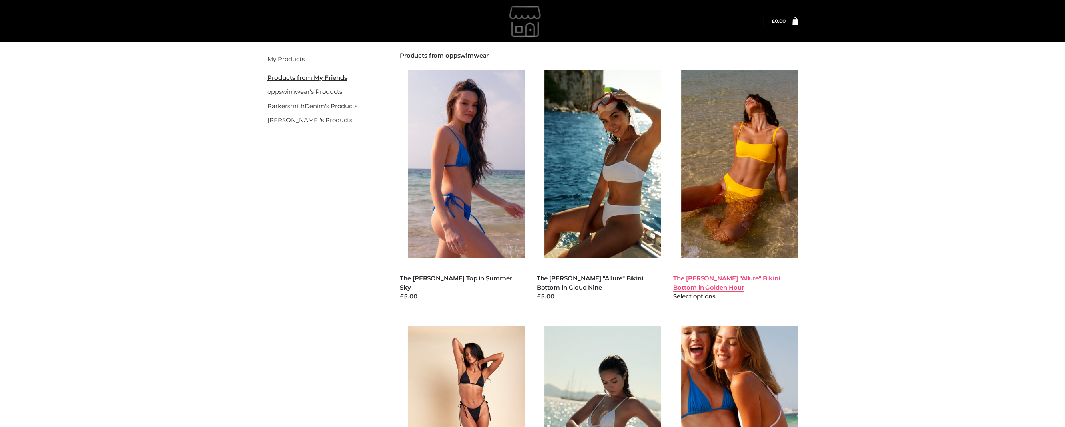
click at [744, 276] on link "The [PERSON_NAME] "Allure" Bikini Bottom in Golden Hour" at bounding box center [726, 282] width 107 height 17
click at [744, 278] on link "The [PERSON_NAME] "Allure" Bikini Bottom in Golden Hour" at bounding box center [726, 282] width 107 height 17
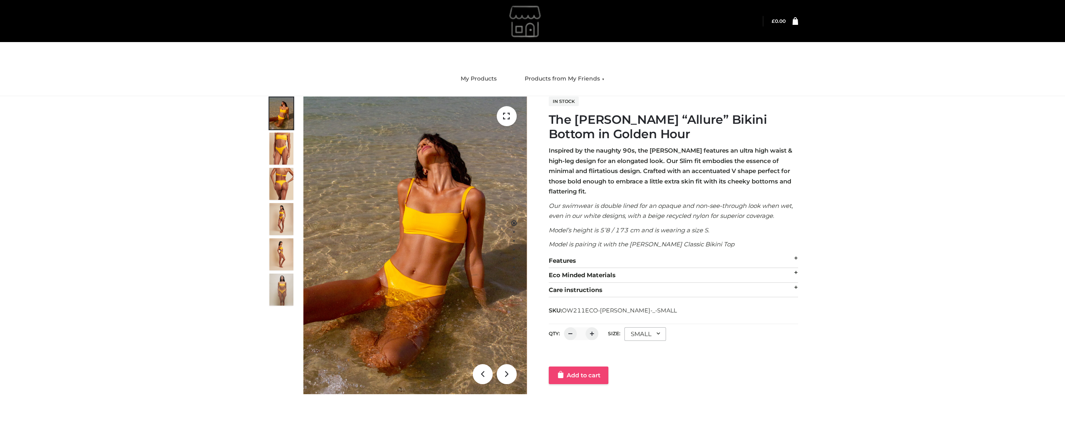
click at [590, 379] on link "Add to cart" at bounding box center [579, 375] width 60 height 18
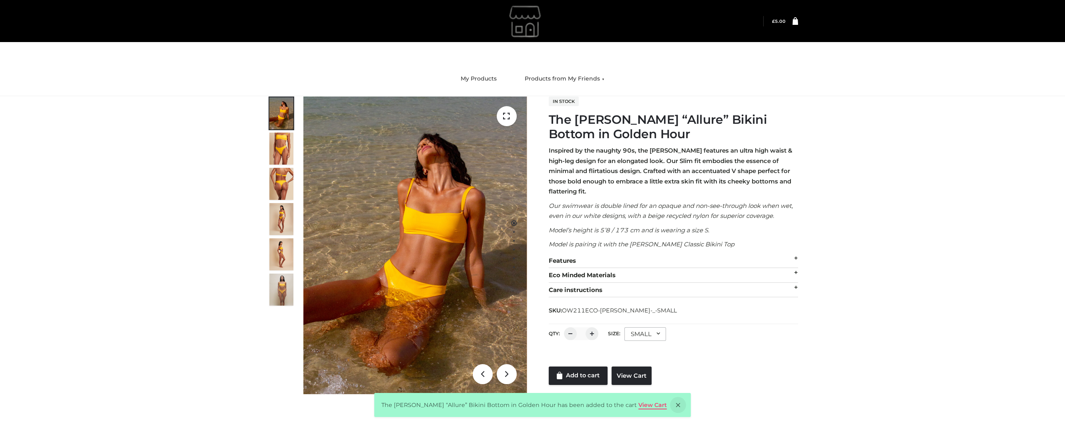
click at [639, 406] on link "View Cart" at bounding box center [652, 404] width 28 height 7
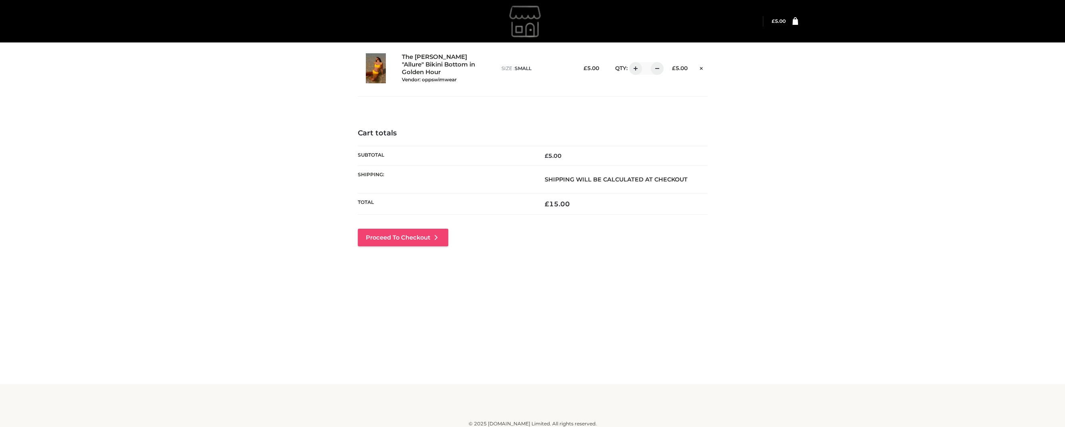
click at [408, 241] on link "Proceed to Checkout" at bounding box center [403, 237] width 90 height 18
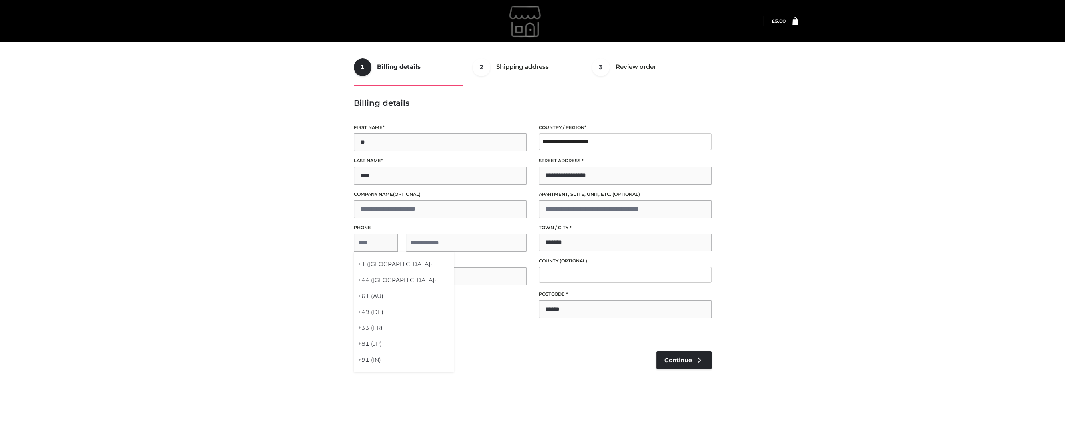
click at [369, 243] on span "**********" at bounding box center [440, 242] width 173 height 18
click at [383, 264] on div "+1 (US)" at bounding box center [403, 264] width 99 height 16
select select "**"
click at [451, 234] on input "tel" at bounding box center [466, 242] width 121 height 18
type input "**********"
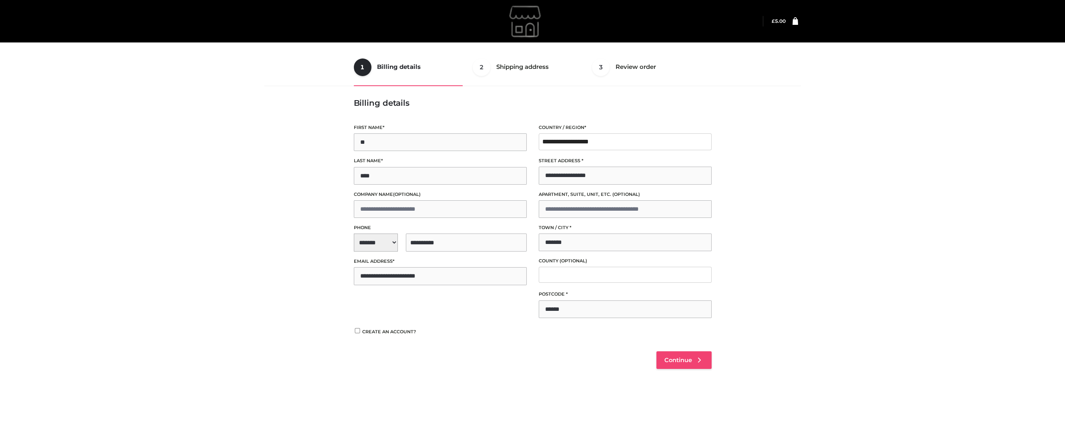
click at [694, 359] on link "Continue" at bounding box center [683, 360] width 55 height 18
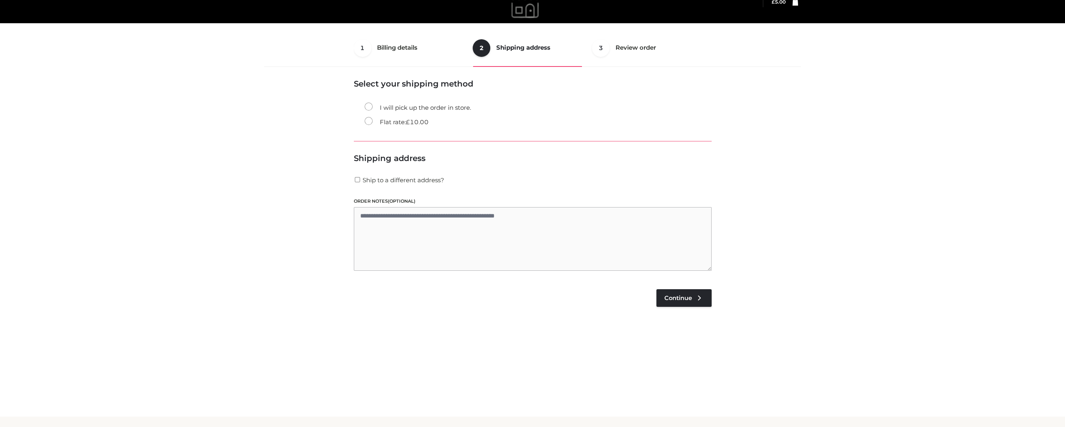
scroll to position [20, 0]
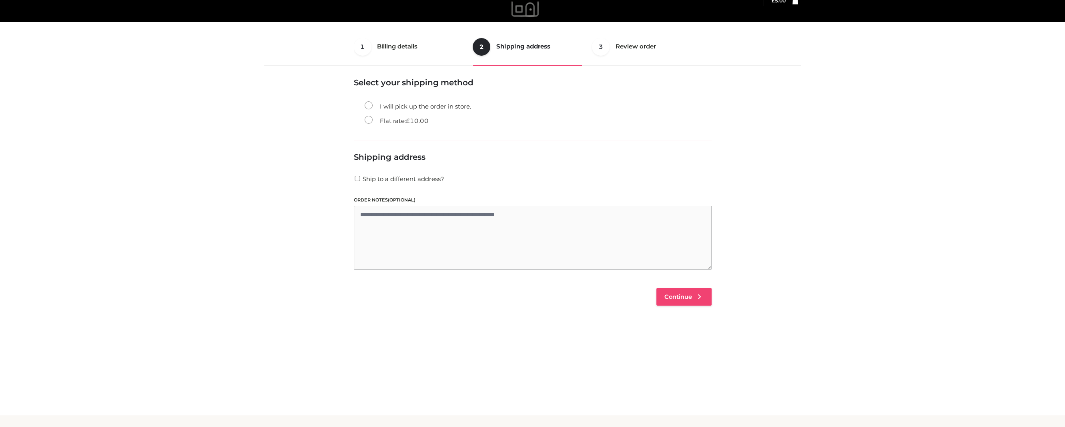
click at [678, 290] on link "Continue" at bounding box center [683, 297] width 55 height 18
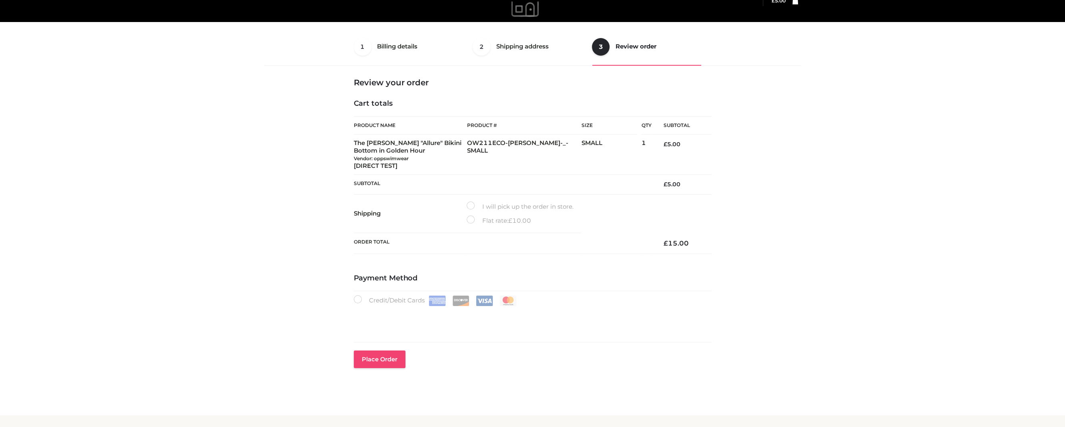
type button "Place order"
click at [388, 356] on button "Place order" at bounding box center [380, 359] width 52 height 18
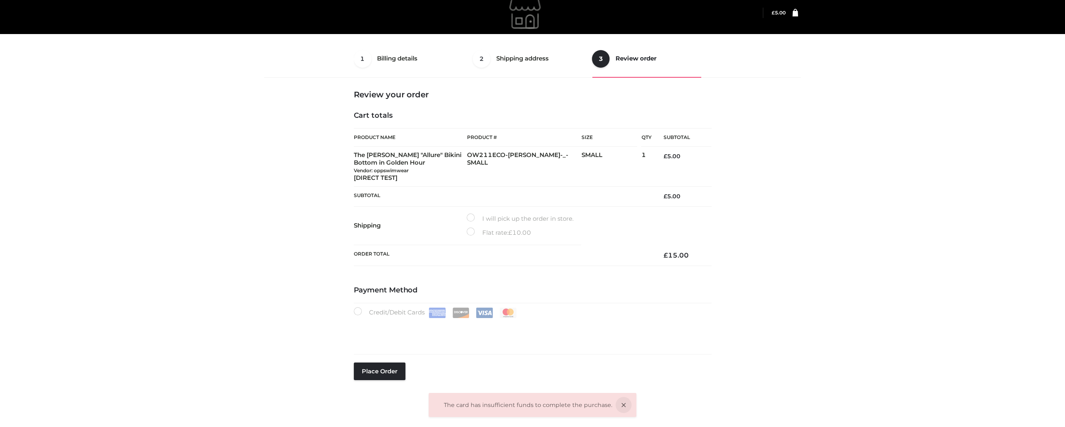
scroll to position [8, 0]
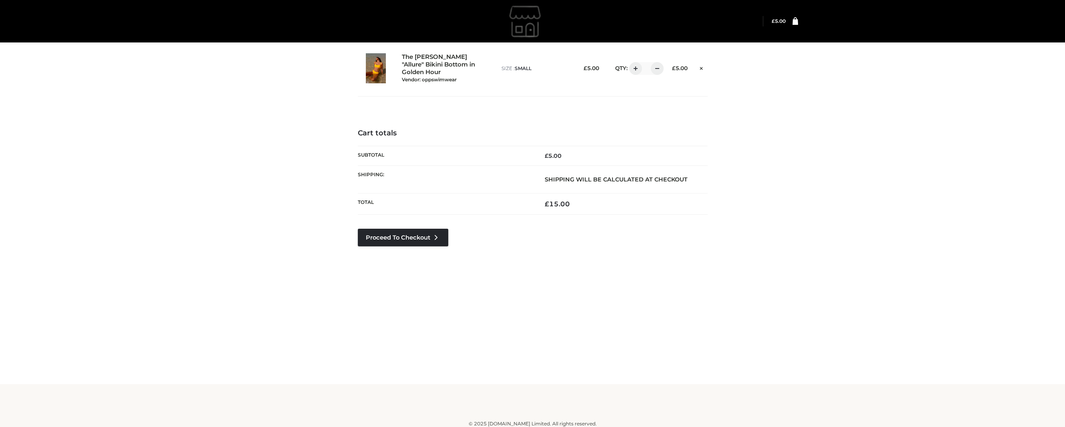
click at [537, 20] on img at bounding box center [526, 21] width 120 height 40
click at [527, 11] on img at bounding box center [526, 21] width 120 height 40
click at [533, 24] on img at bounding box center [526, 21] width 120 height 40
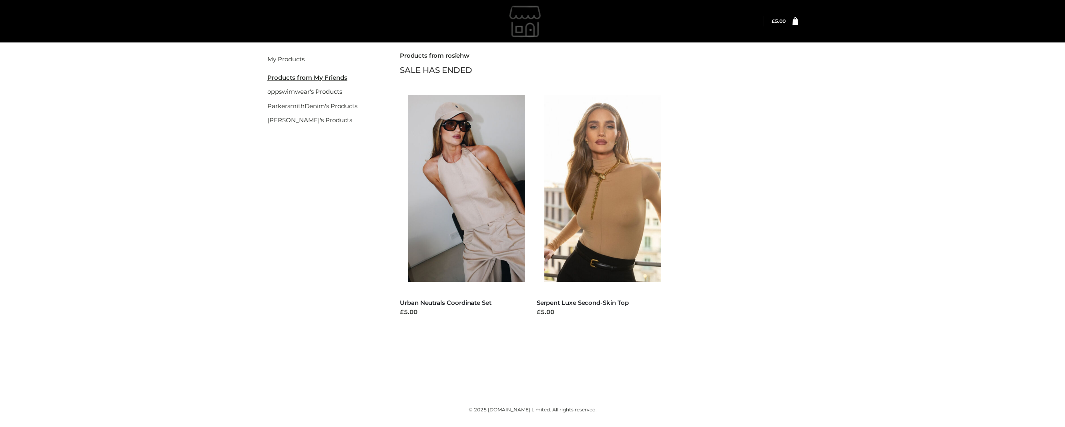
click at [527, 24] on img at bounding box center [526, 21] width 120 height 40
click at [282, 60] on link "My Products" at bounding box center [285, 59] width 37 height 8
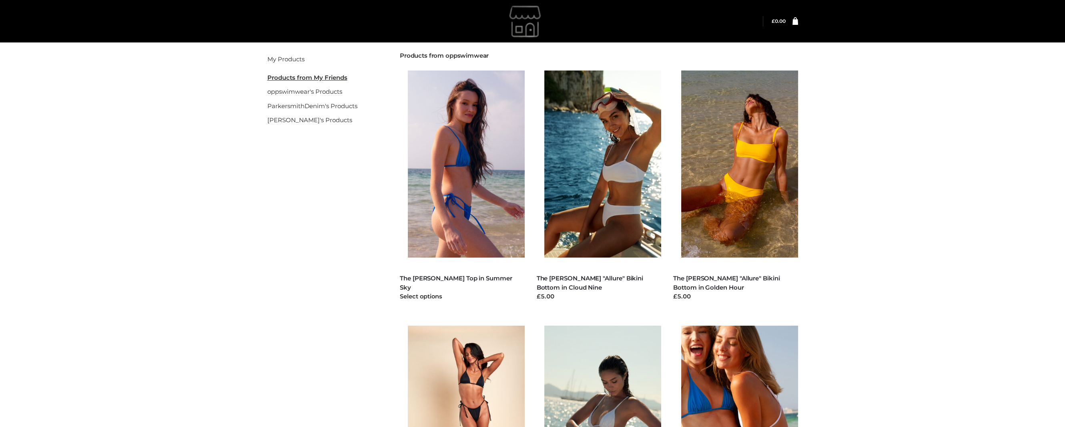
click at [463, 196] on img at bounding box center [470, 163] width 125 height 187
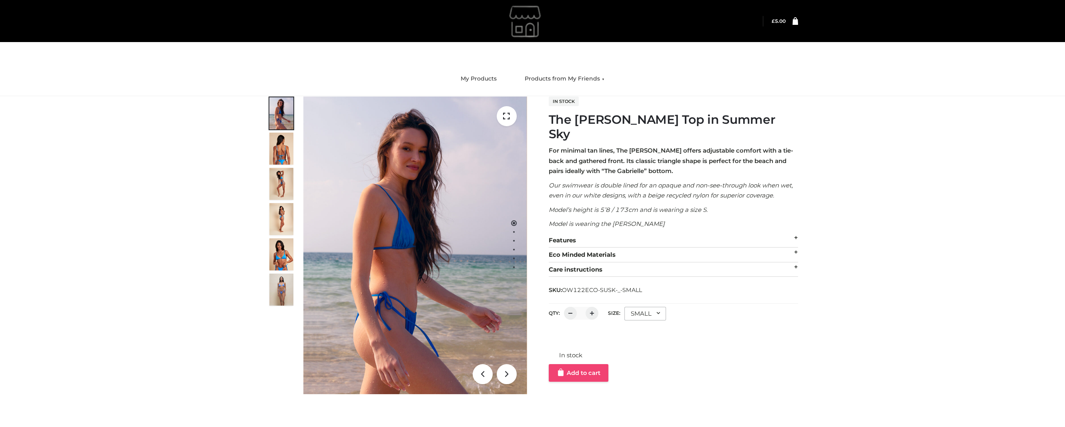
click at [593, 364] on link "Add to cart" at bounding box center [579, 373] width 60 height 18
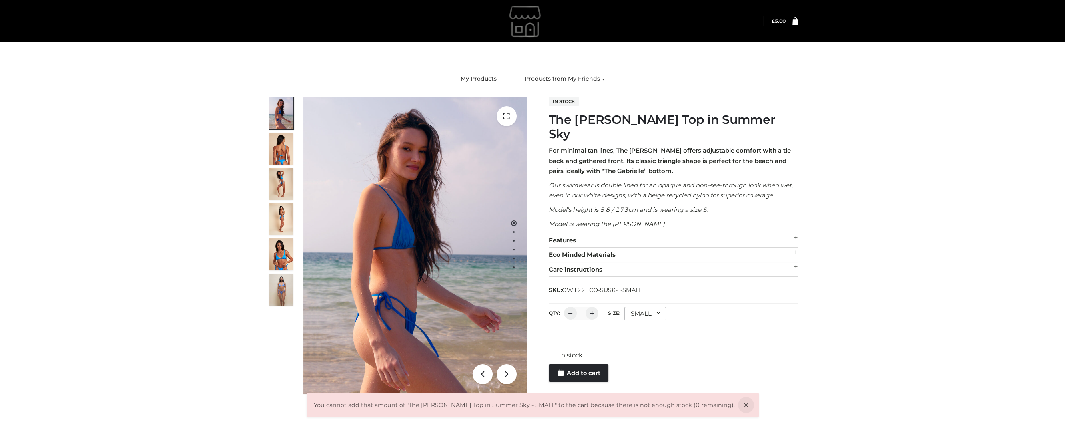
click at [749, 348] on div "In stock Add to cart" at bounding box center [673, 356] width 249 height 52
drag, startPoint x: 776, startPoint y: 118, endPoint x: 541, endPoint y: 117, distance: 235.3
click at [541, 117] on div "In stock The [PERSON_NAME] Top in Summer Sky For minimal tan lines, The [PERSON…" at bounding box center [668, 238] width 259 height 285
copy h1 "The [PERSON_NAME] Top in Summer Sky"
click at [1010, 146] on div "The Billie Bikini Top in Summer Sky ALL SWIMWEAR , BILLIE , CLOTHING , OPP SWIM…" at bounding box center [532, 255] width 1065 height 318
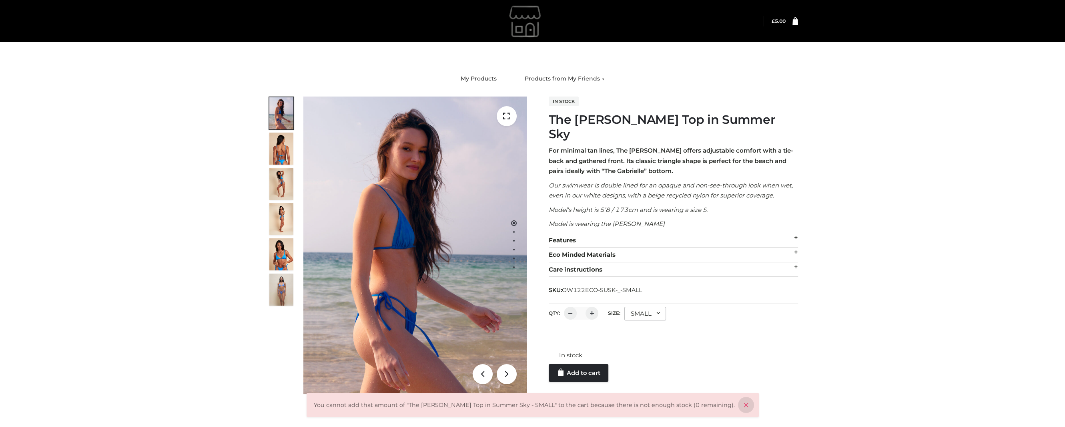
click at [741, 403] on icon at bounding box center [746, 405] width 16 height 16
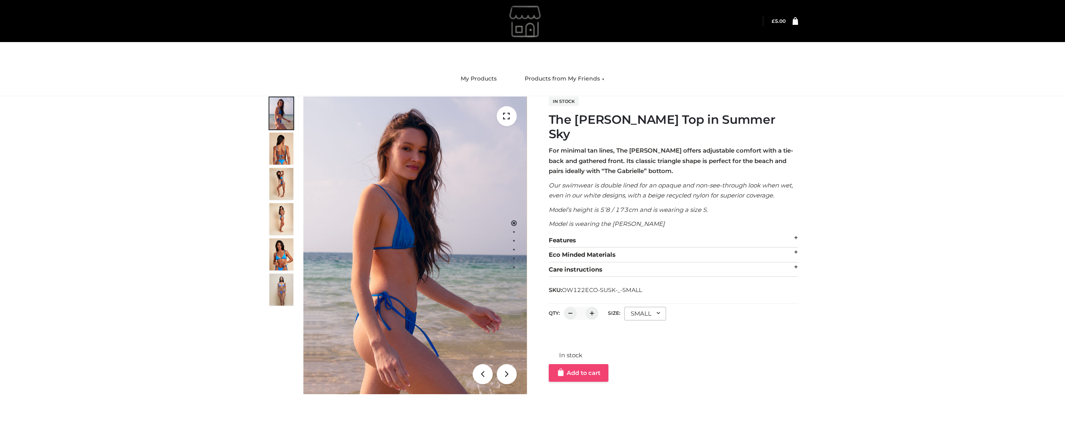
click at [590, 364] on link "Add to cart" at bounding box center [579, 373] width 60 height 18
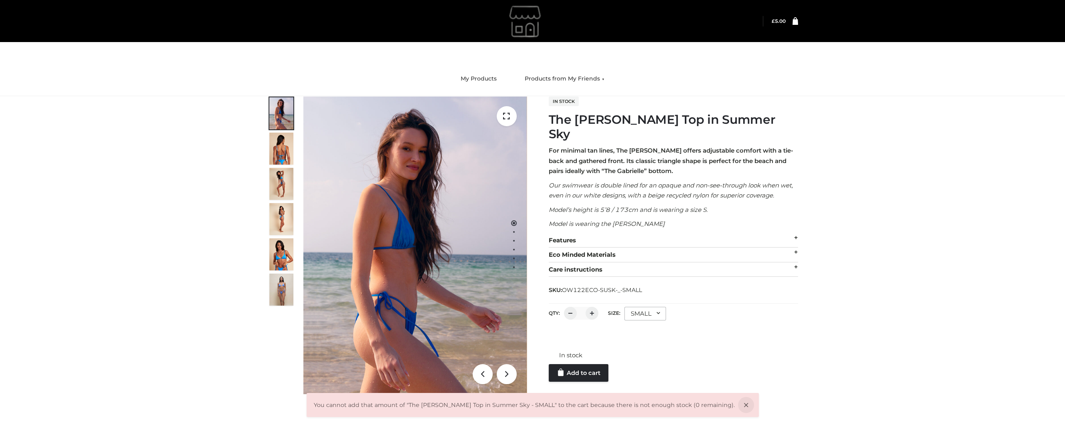
click at [649, 306] on div "SMALL" at bounding box center [645, 313] width 42 height 14
drag, startPoint x: 646, startPoint y: 347, endPoint x: 647, endPoint y: 352, distance: 4.9
click at [646, 356] on li "MEDIUM" at bounding box center [660, 365] width 72 height 18
click at [572, 346] on link "Add to cart" at bounding box center [579, 355] width 60 height 18
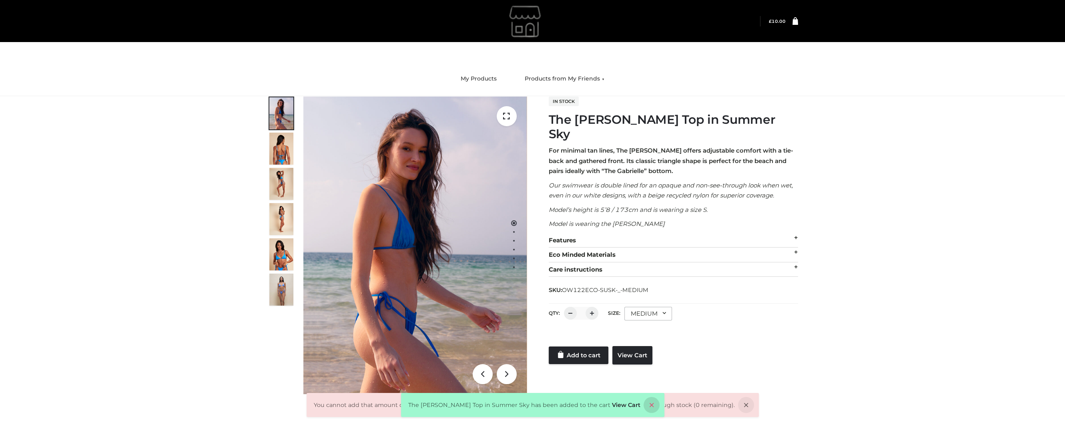
drag, startPoint x: 641, startPoint y: 408, endPoint x: 743, endPoint y: 406, distance: 102.1
click at [643, 408] on icon at bounding box center [651, 405] width 16 height 16
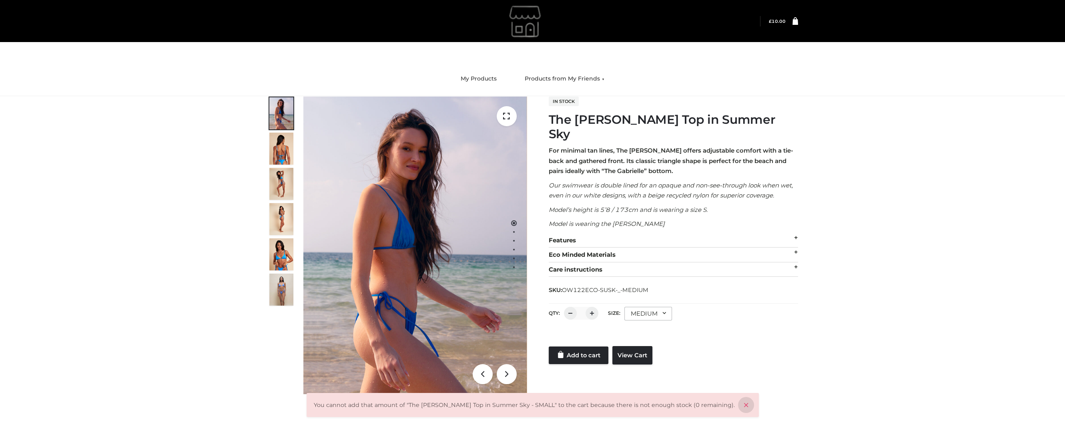
click at [738, 405] on icon at bounding box center [746, 405] width 16 height 16
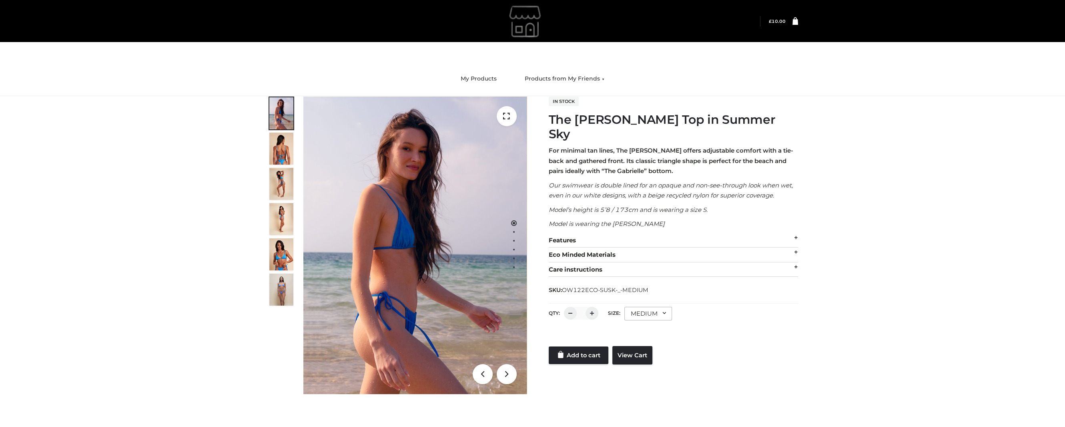
click at [640, 286] on div "In stock The Billie Bikini Top in Summer Sky For minimal tan lines, The Billie …" at bounding box center [673, 230] width 249 height 268
click at [652, 305] on div "QTY: * Size: **** ***** ****** ***** MEDIUM Size SMALL MEDIUM LARGE" at bounding box center [673, 314] width 249 height 22
click at [656, 306] on div "MEDIUM" at bounding box center [648, 313] width 48 height 14
click at [654, 373] on li "LARGE" at bounding box center [660, 382] width 72 height 18
click at [728, 330] on div at bounding box center [673, 338] width 249 height 16
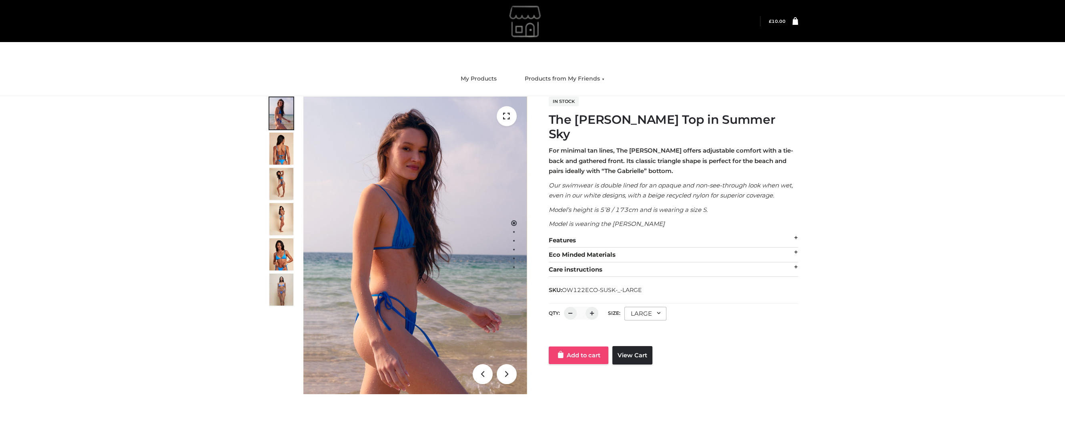
click at [563, 350] on icon at bounding box center [561, 354] width 8 height 8
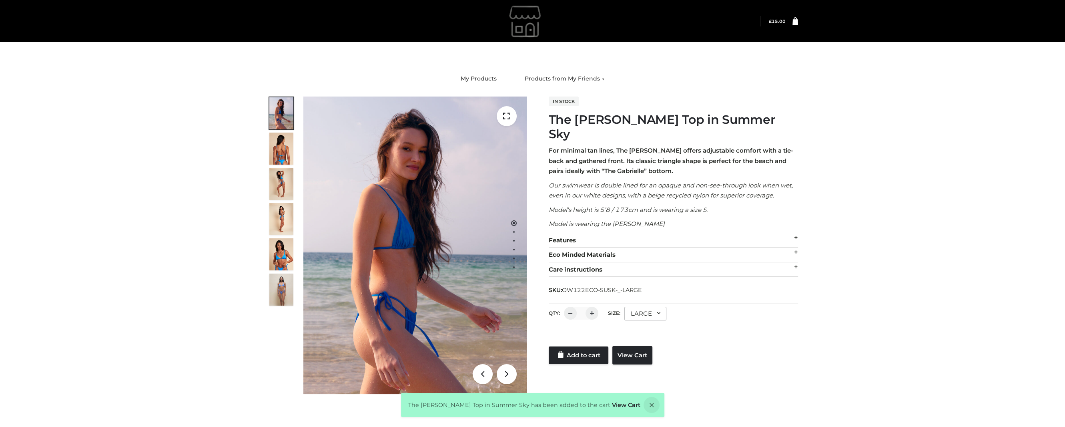
click at [711, 303] on div "QTY: * Size: **** ***** ****** ***** LARGE Size SMALL MEDIUM LARGE" at bounding box center [673, 314] width 249 height 22
click at [643, 407] on icon at bounding box center [651, 405] width 16 height 16
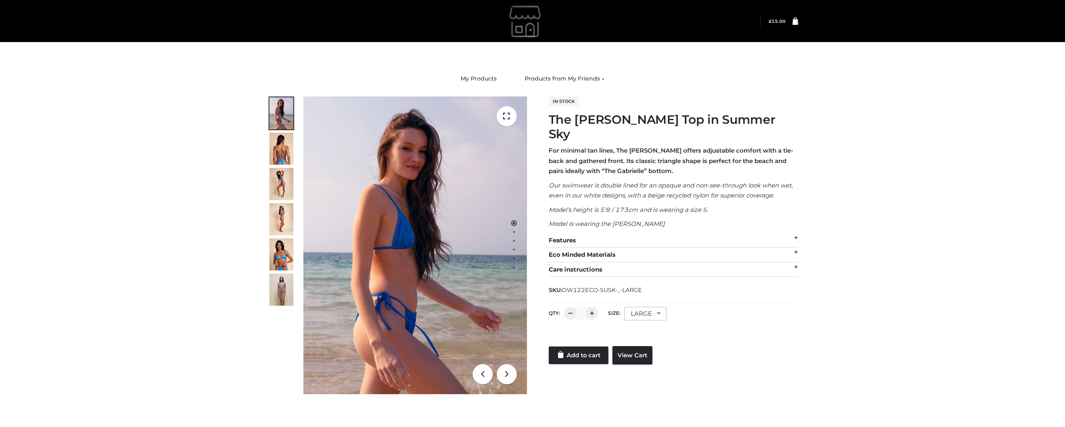
click at [637, 307] on div "QTY: * Size: **** ***** ****** ***** LARGE Size SMALL MEDIUM LARGE" at bounding box center [673, 314] width 249 height 22
click at [646, 306] on div "LARGE" at bounding box center [645, 313] width 42 height 14
click at [647, 338] on li "SMALL" at bounding box center [660, 347] width 72 height 18
click at [577, 364] on link "Add to cart" at bounding box center [579, 373] width 60 height 18
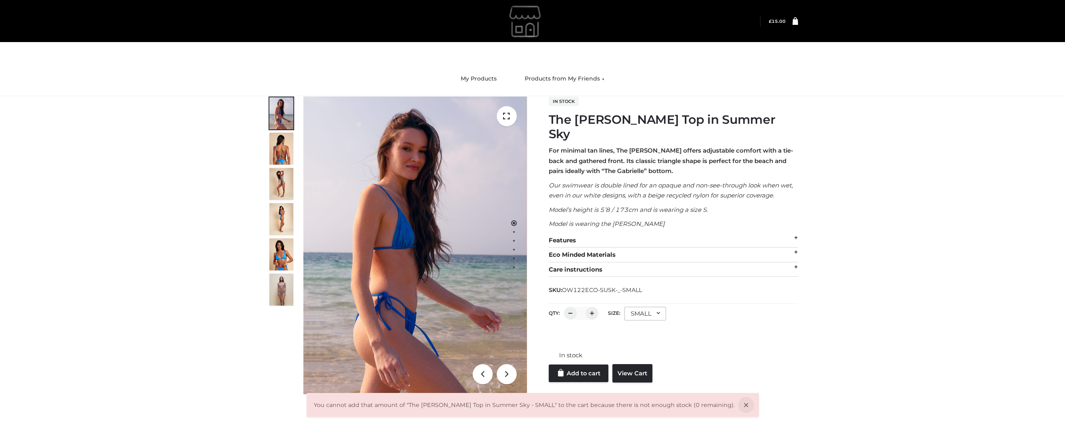
click at [855, 332] on div "The Billie Bikini Top in Summer Sky ALL SWIMWEAR , BILLIE , CLOTHING , OPP SWIM…" at bounding box center [532, 255] width 1065 height 318
click at [722, 330] on div at bounding box center [673, 338] width 249 height 16
click at [652, 306] on div "SMALL" at bounding box center [645, 313] width 42 height 14
click at [797, 312] on form "QTY: * Size: **** ***** ****** ***** SMALL Size SMALL MEDIUM LARGE In stock Add…" at bounding box center [673, 343] width 249 height 80
click at [221, 209] on div "The Billie Bikini Top in Summer Sky ALL SWIMWEAR , BILLIE , CLOTHING , OPP SWIM…" at bounding box center [532, 255] width 1065 height 318
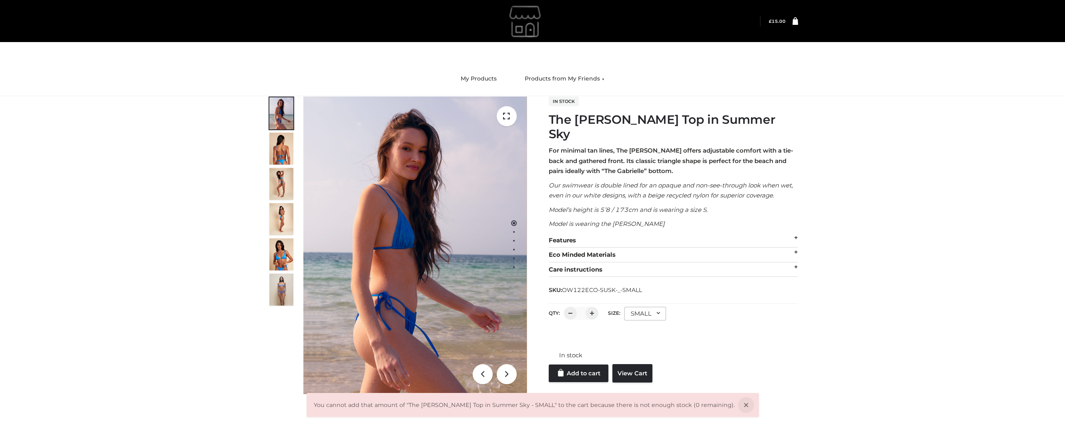
click at [707, 266] on div "In stock The Billie Bikini Top in Summer Sky For minimal tan lines, The Billie …" at bounding box center [673, 239] width 249 height 286
click at [760, 303] on div "QTY: * Size: **** ***** ****** ***** SMALL Size SMALL MEDIUM LARGE" at bounding box center [673, 314] width 249 height 22
drag, startPoint x: 523, startPoint y: 404, endPoint x: 542, endPoint y: 404, distance: 19.6
click at [542, 404] on div "You cannot add that amount of "The Billie Bikini Top in Summer Sky - SMALL" to …" at bounding box center [532, 405] width 452 height 24
click at [684, 364] on div "Add to cart View Cart" at bounding box center [673, 373] width 249 height 18
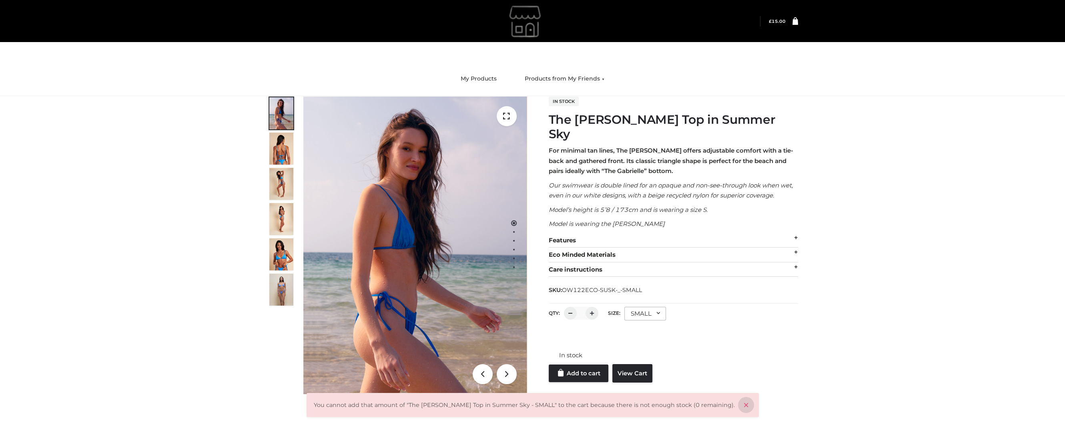
click at [738, 403] on icon at bounding box center [746, 405] width 16 height 16
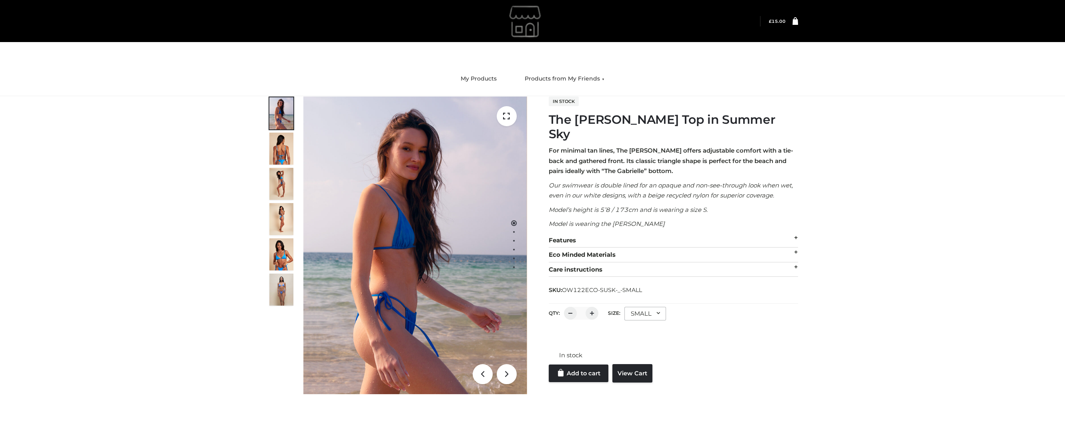
click at [743, 312] on form "QTY: * Size: **** ***** ****** ***** SMALL Size SMALL MEDIUM LARGE In stock Add…" at bounding box center [673, 343] width 249 height 80
click at [712, 303] on div "QTY: * Size: **** ***** ****** ***** SMALL Size SMALL MEDIUM LARGE" at bounding box center [673, 314] width 249 height 22
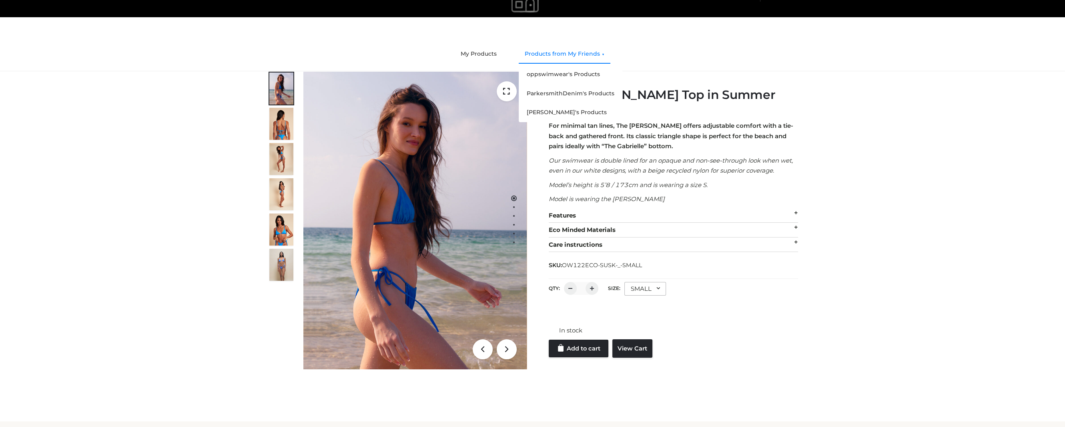
click at [565, 52] on link "Products from My Friends" at bounding box center [565, 54] width 92 height 18
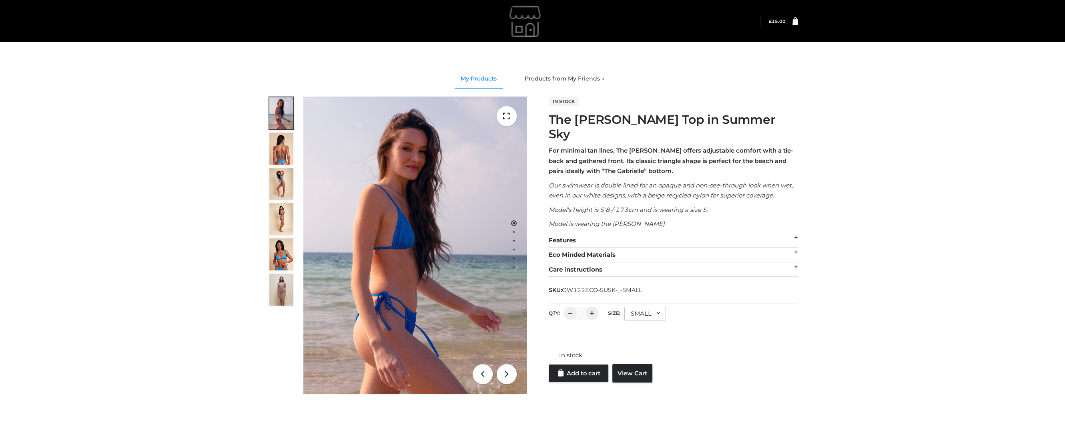
click at [482, 81] on link "My Products" at bounding box center [479, 79] width 48 height 18
click at [911, 116] on div "The Billie Bikini Top in Summer Sky ALL SWIMWEAR , BILLIE , CLOTHING , OPP SWIM…" at bounding box center [532, 255] width 1065 height 318
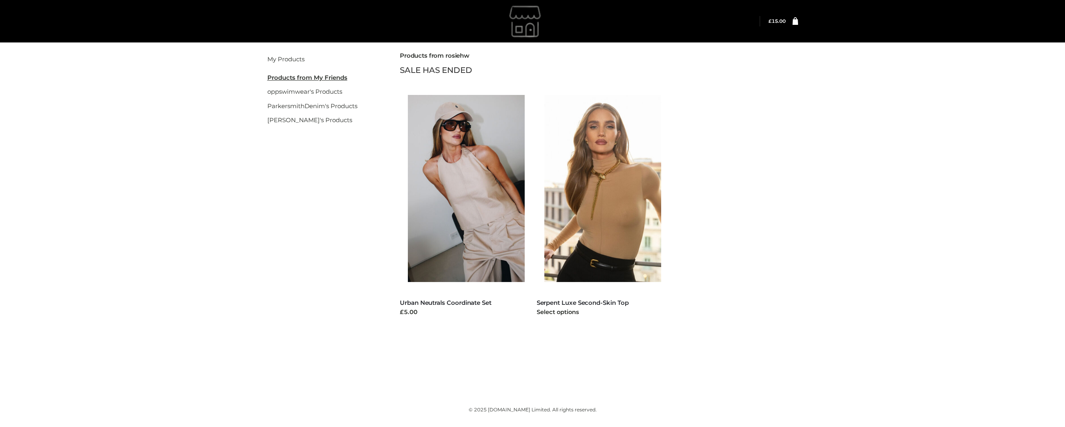
click at [647, 175] on img at bounding box center [606, 188] width 125 height 187
click at [747, 147] on ul "FFP , TWO PIECE Urban Neutrals Coordinate Set £5.00 Select options FFP , TOPS S…" at bounding box center [599, 214] width 410 height 255
click at [319, 94] on link "oppswimwear's Products" at bounding box center [304, 92] width 75 height 8
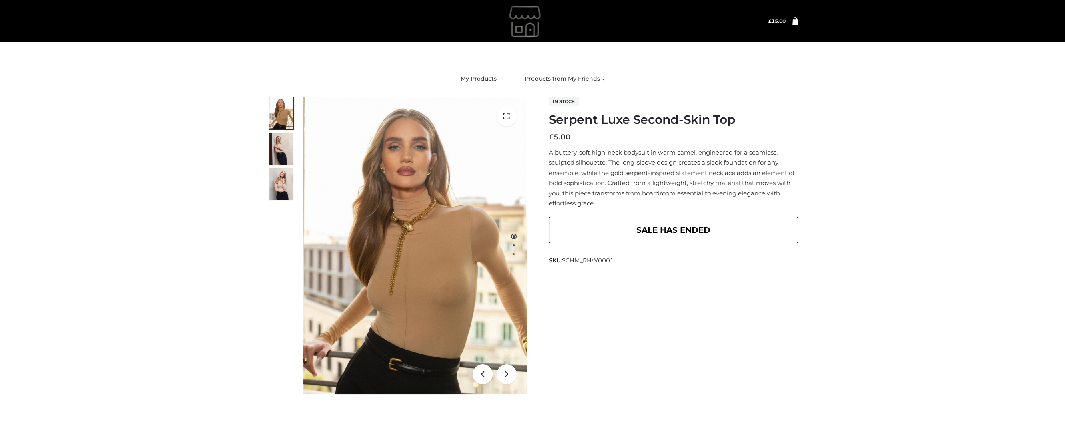
click at [673, 232] on div "SALE HAS ENDED" at bounding box center [673, 229] width 249 height 26
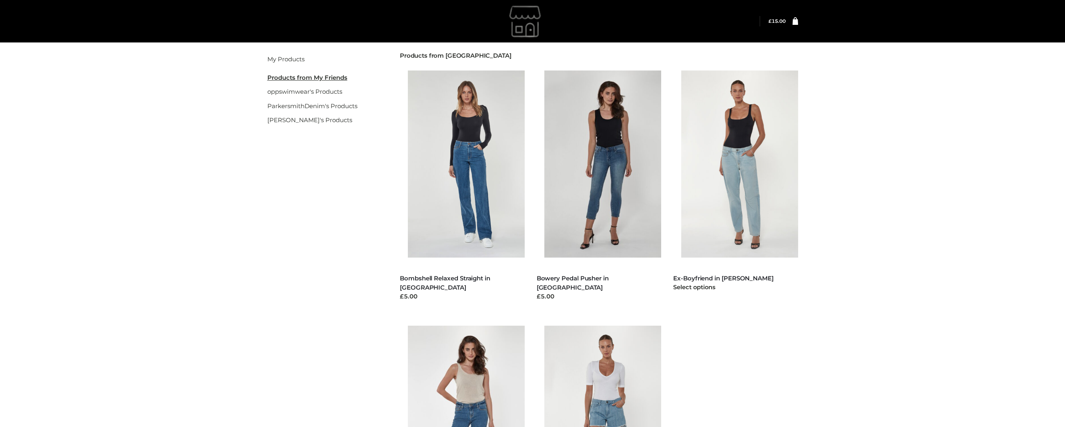
click at [721, 272] on div "BOTTOMS , CLASSIC DENIM , CLOTHING , JEANS , PARKERSMITH Ex-Boyfriend in Jones …" at bounding box center [735, 283] width 125 height 36
click at [722, 278] on link "Ex-Boyfriend in [PERSON_NAME]" at bounding box center [723, 278] width 100 height 8
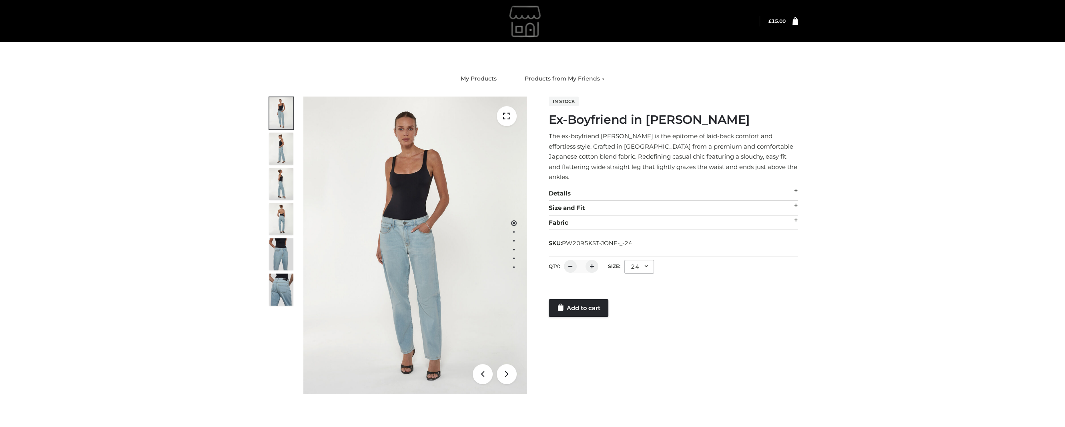
click at [597, 287] on div at bounding box center [673, 291] width 249 height 16
click at [599, 299] on link "Add to cart" at bounding box center [579, 308] width 60 height 18
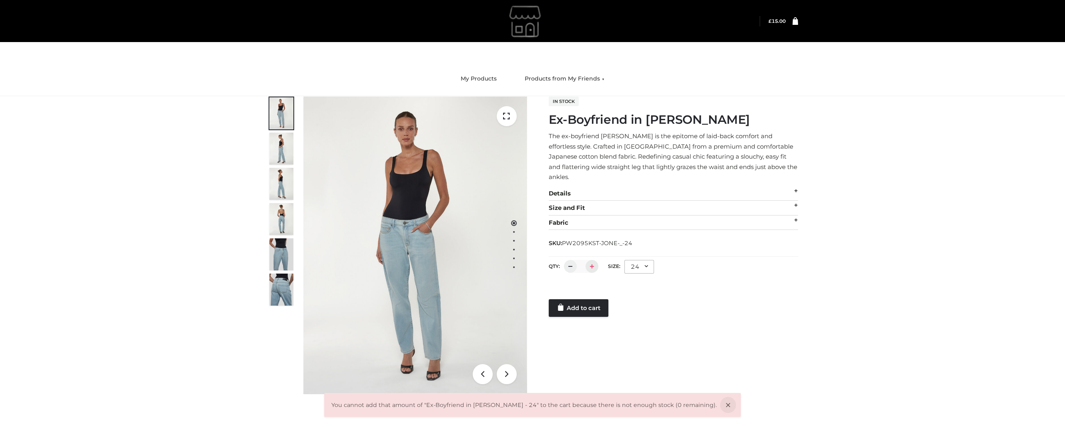
click at [595, 260] on div at bounding box center [591, 266] width 13 height 13
type input "*"
click at [600, 301] on link "Add to cart" at bounding box center [579, 308] width 60 height 18
click at [720, 407] on icon at bounding box center [728, 405] width 16 height 16
click at [720, 405] on icon at bounding box center [728, 405] width 16 height 16
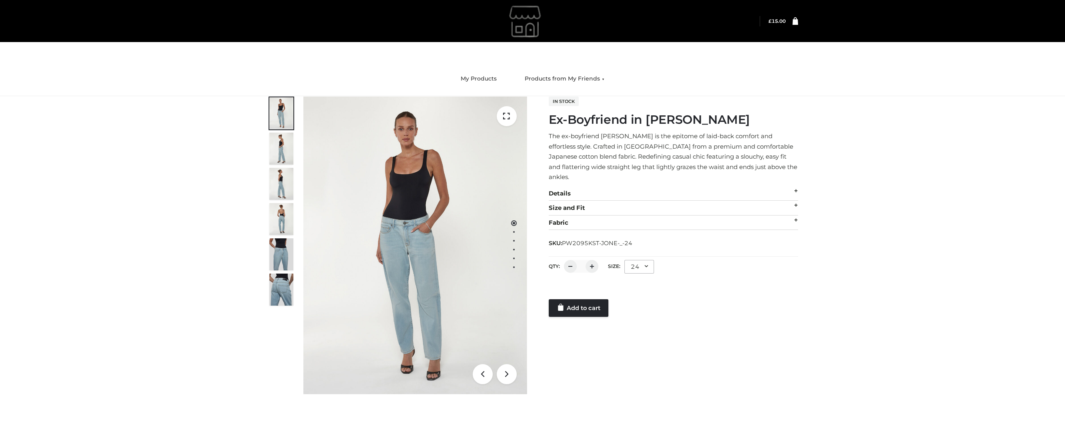
click at [640, 260] on div "24" at bounding box center [639, 267] width 30 height 14
click at [633, 310] on li "25" at bounding box center [660, 318] width 72 height 18
click at [595, 299] on link "Add to cart" at bounding box center [579, 308] width 60 height 18
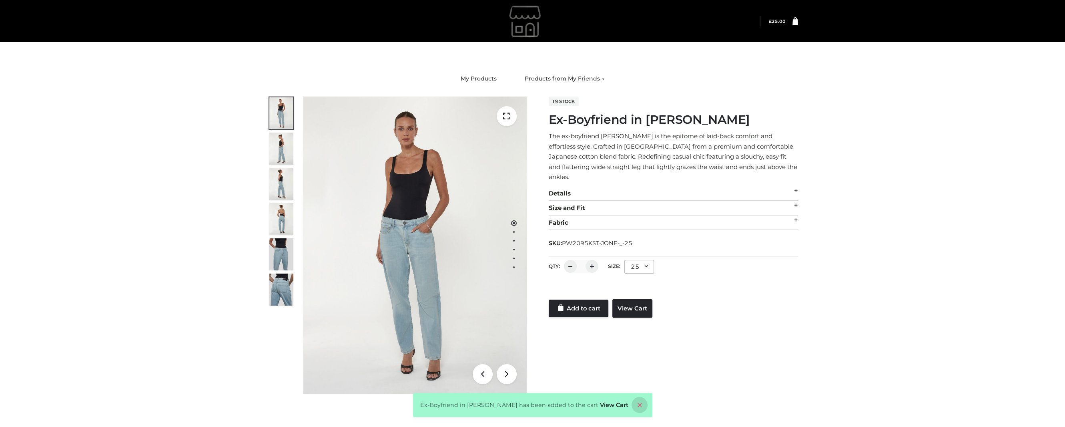
click at [631, 405] on icon at bounding box center [639, 405] width 16 height 16
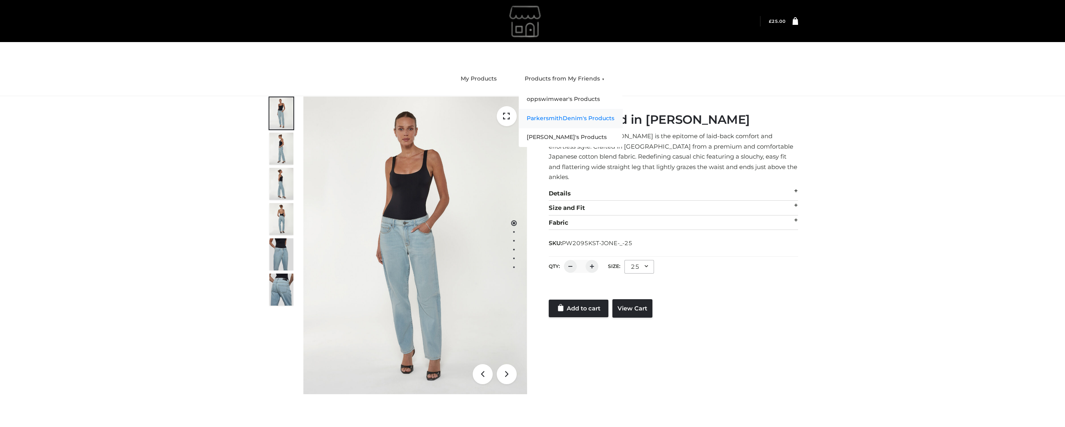
click at [566, 117] on link "ParkersmithDenim's Products" at bounding box center [571, 118] width 104 height 19
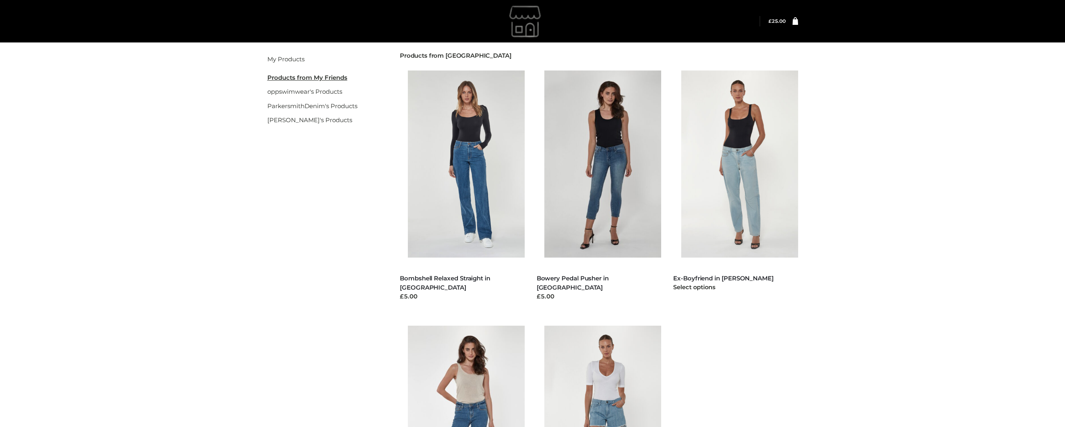
click at [698, 282] on div "Select options" at bounding box center [735, 286] width 125 height 9
click at [700, 279] on link "Ex-Boyfriend in [PERSON_NAME]" at bounding box center [723, 278] width 100 height 8
click at [288, 122] on link "[PERSON_NAME]'s Products" at bounding box center [309, 120] width 85 height 8
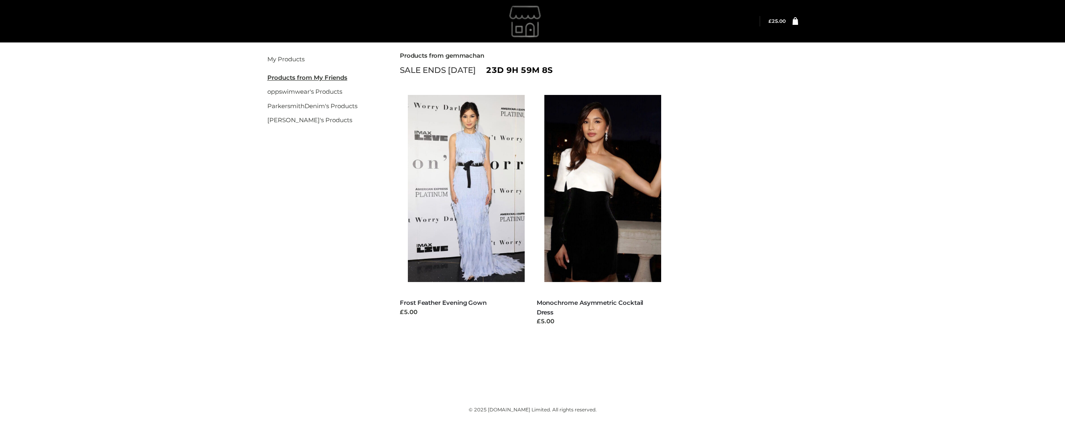
drag, startPoint x: 861, startPoint y: 197, endPoint x: 847, endPoint y: 190, distance: 15.7
click at [860, 196] on div "My Products My Friend's Products oppswimwear's Products ParkersmithDenim's Prod…" at bounding box center [532, 205] width 1065 height 330
drag, startPoint x: 778, startPoint y: 357, endPoint x: 1101, endPoint y: 426, distance: 330.1
click at [1064, 426] on html "Back to top Skip to content" at bounding box center [532, 213] width 1065 height 427
